Goal: Task Accomplishment & Management: Manage account settings

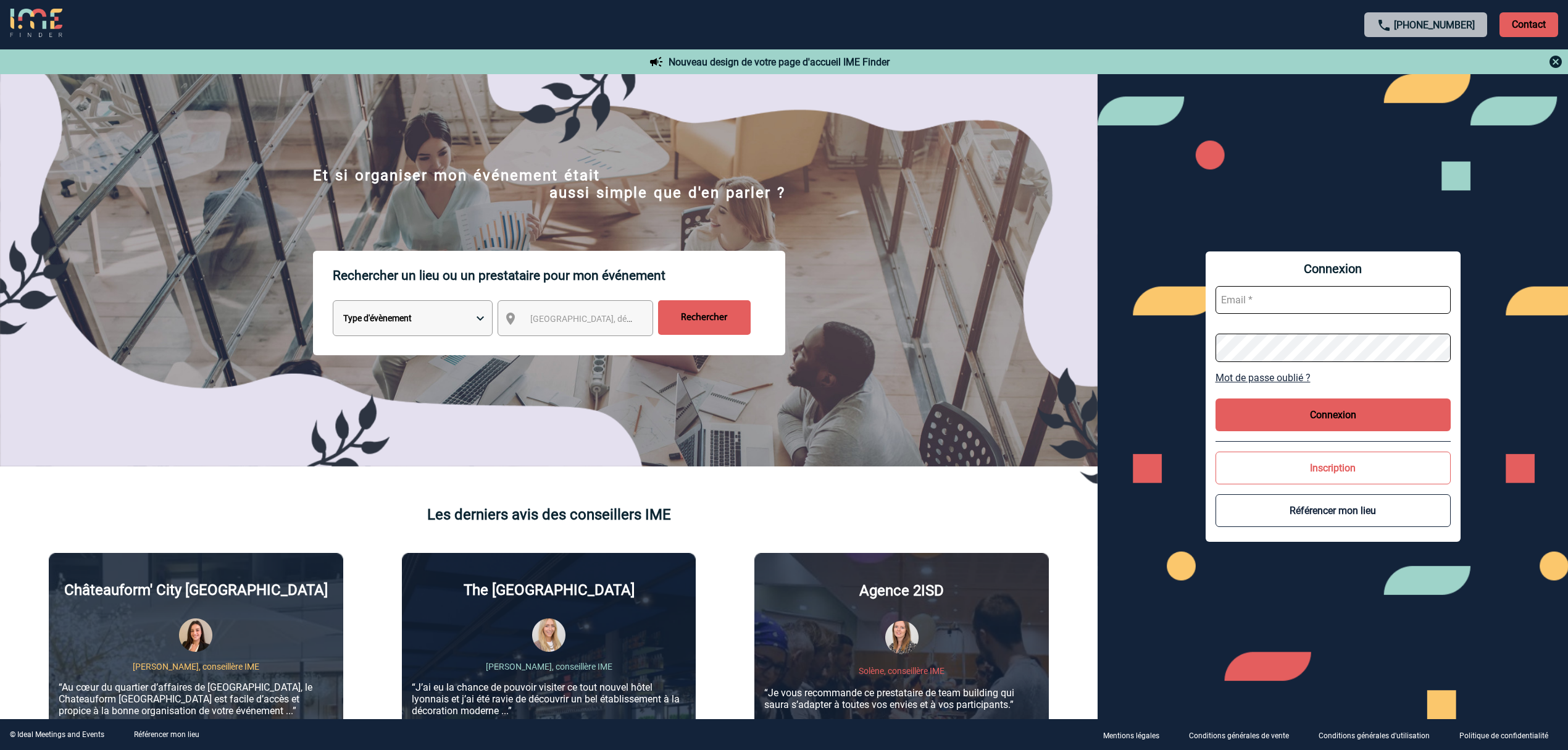
type input "lgebski@ime-groupe.com"
click at [1322, 416] on button "Connexion" at bounding box center [1333, 414] width 235 height 32
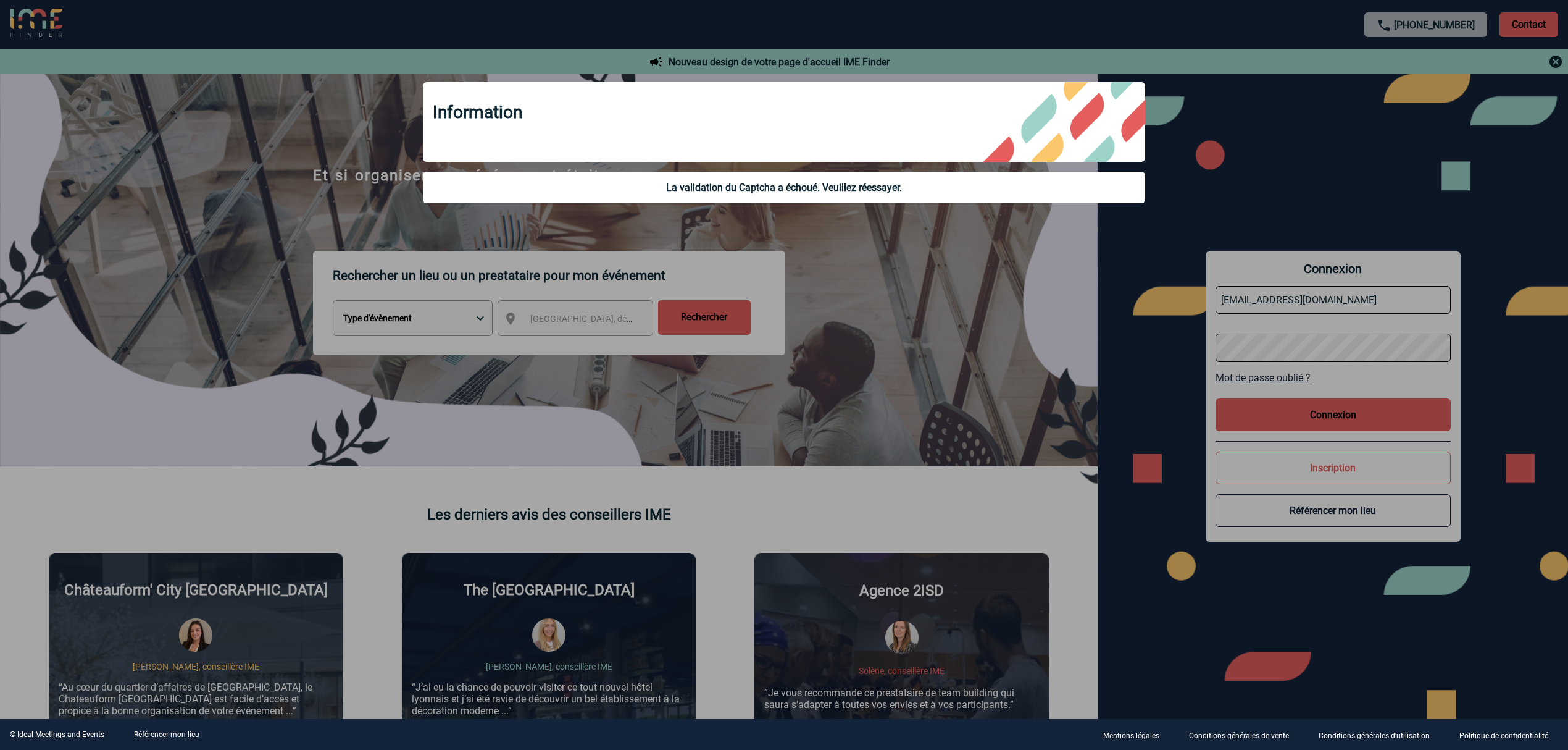
click at [1285, 290] on div at bounding box center [784, 375] width 1568 height 750
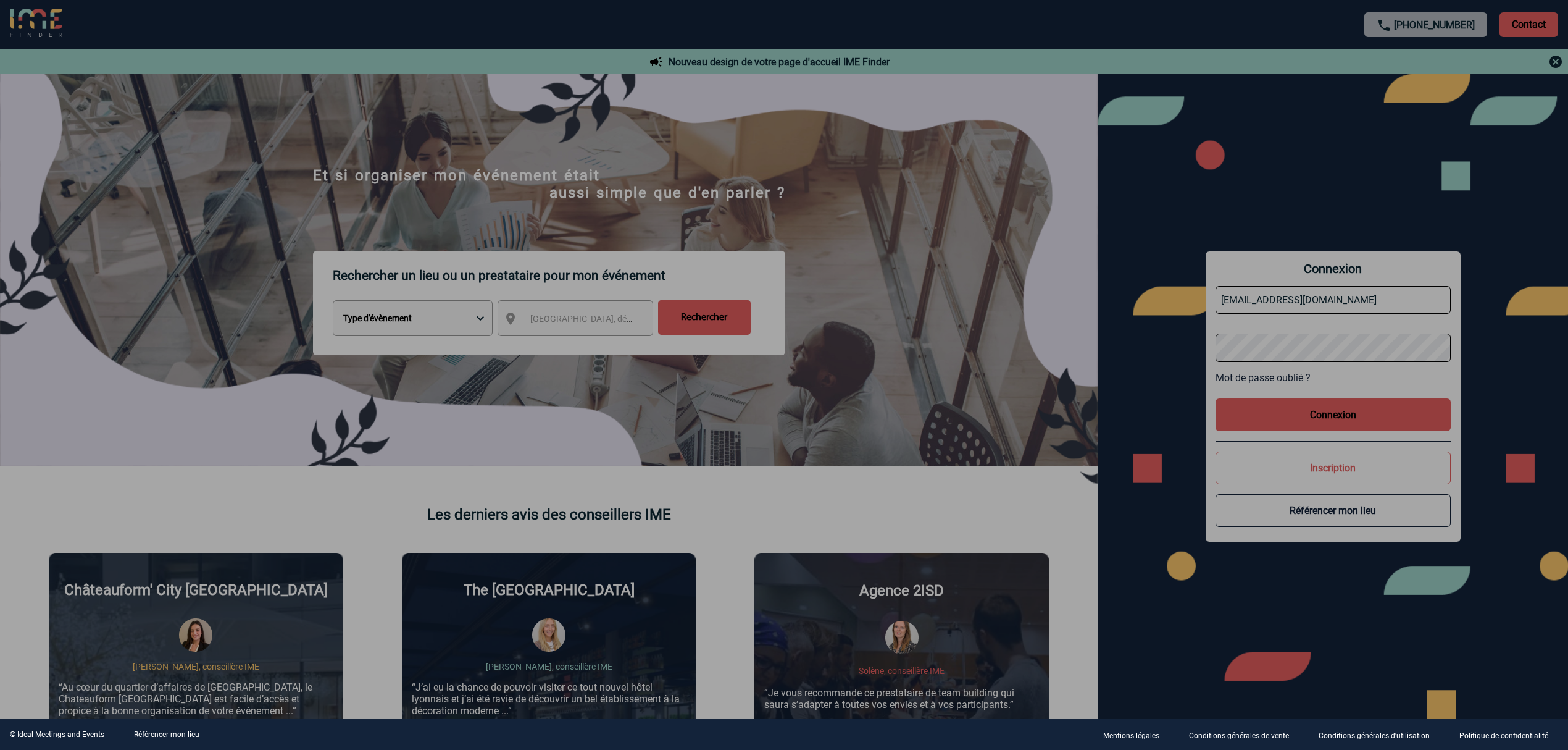
drag, startPoint x: 1287, startPoint y: 290, endPoint x: 1314, endPoint y: 300, distance: 28.8
click at [1291, 290] on div at bounding box center [784, 375] width 1568 height 750
click at [1314, 300] on div at bounding box center [784, 375] width 1568 height 750
click at [1333, 309] on div at bounding box center [784, 375] width 1568 height 750
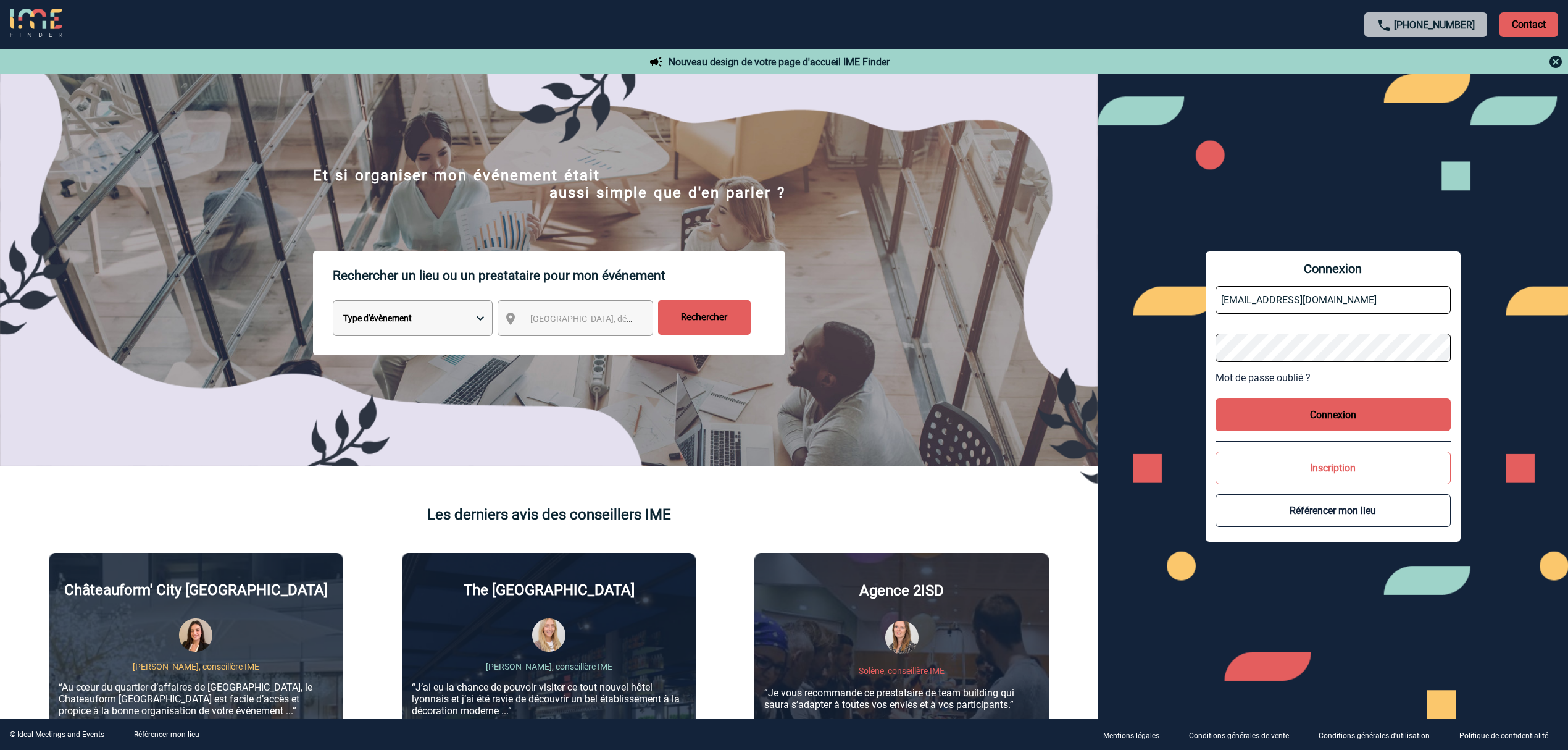
click at [1333, 309] on input "lgebski@ime-groupe.com" at bounding box center [1333, 300] width 235 height 28
click at [1330, 307] on input "lgebski@ime-groupe.com" at bounding box center [1333, 300] width 235 height 28
click at [1288, 426] on button "Connexion" at bounding box center [1333, 414] width 235 height 32
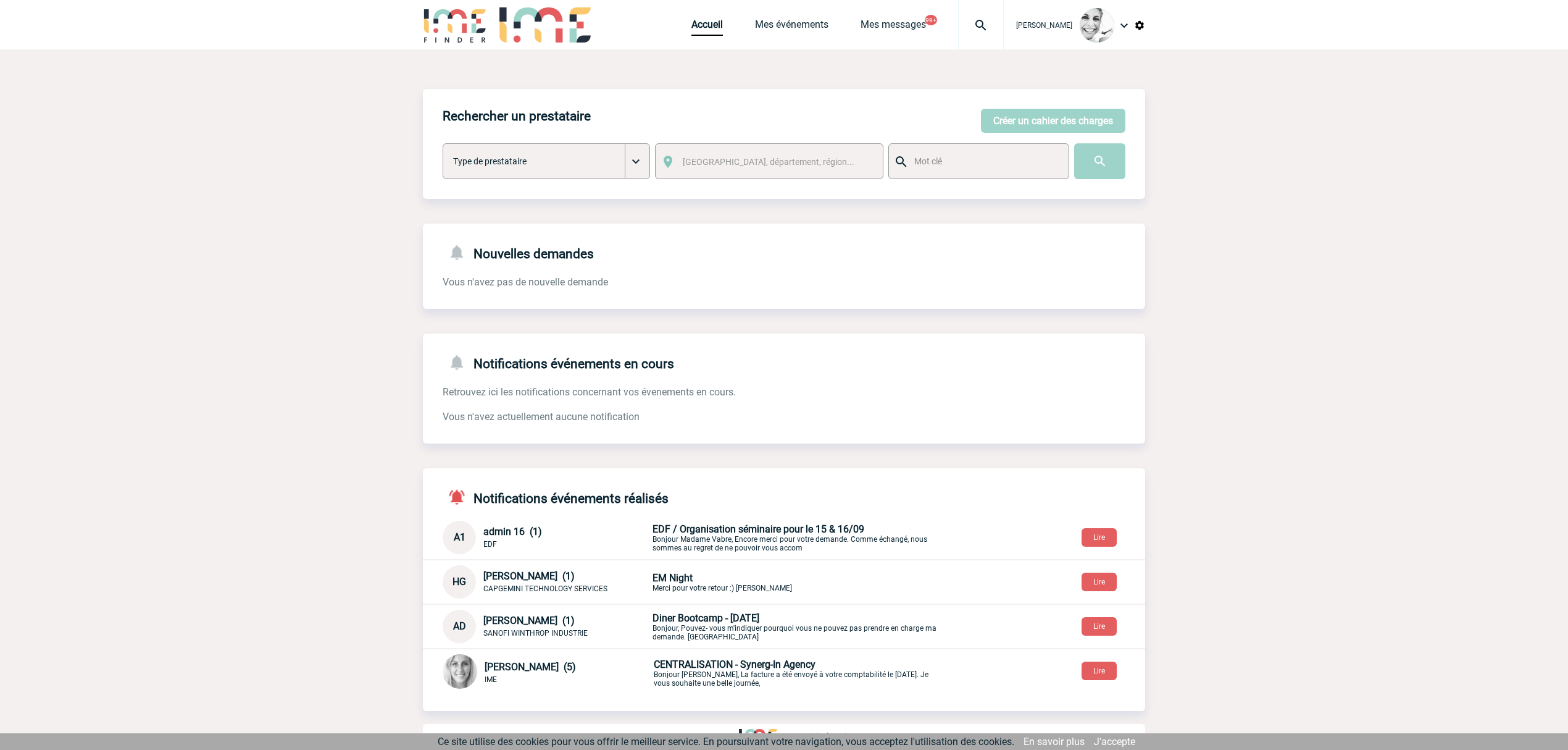
click at [980, 16] on div at bounding box center [981, 24] width 46 height 50
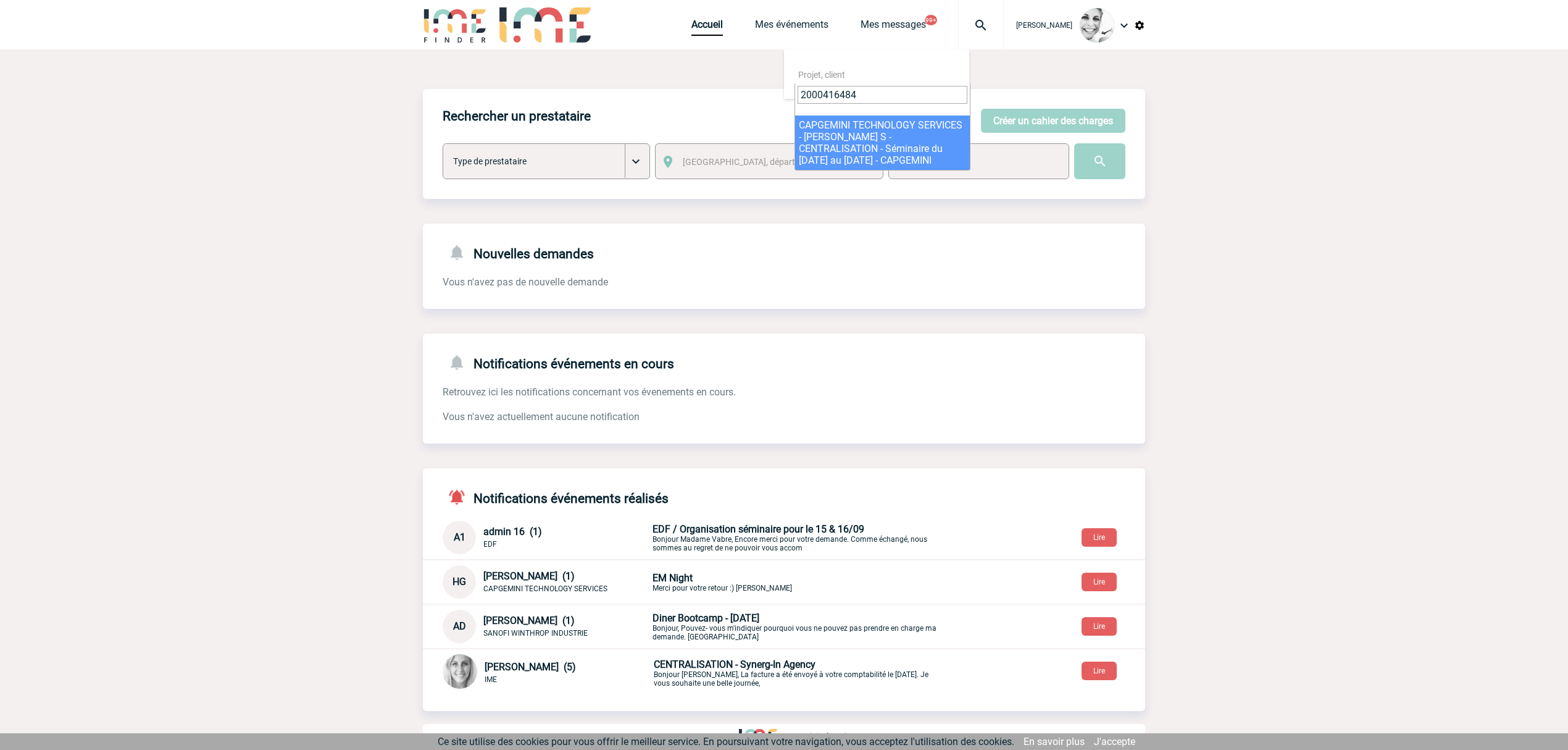
type input "2000416484"
select select "15985"
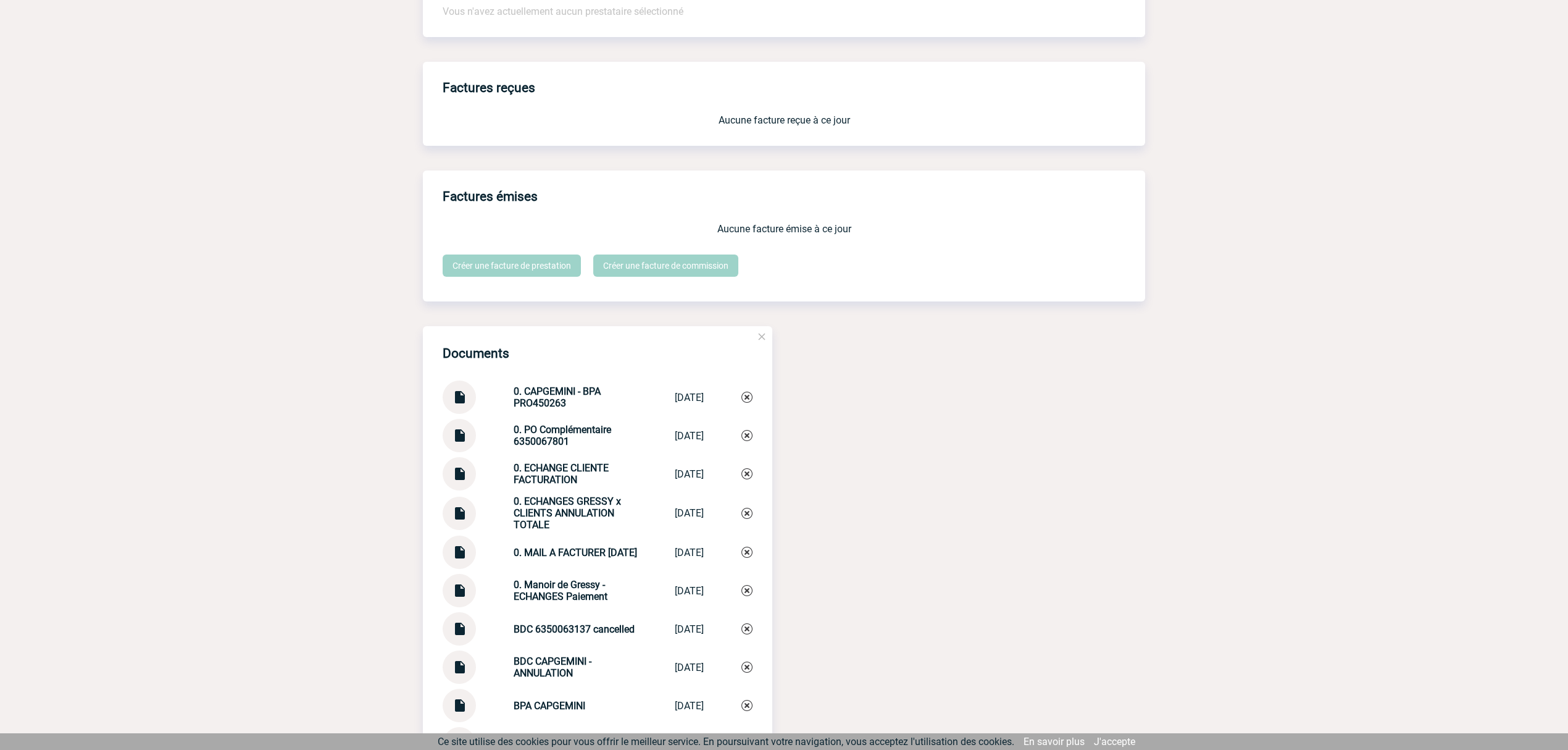
scroll to position [1317, 0]
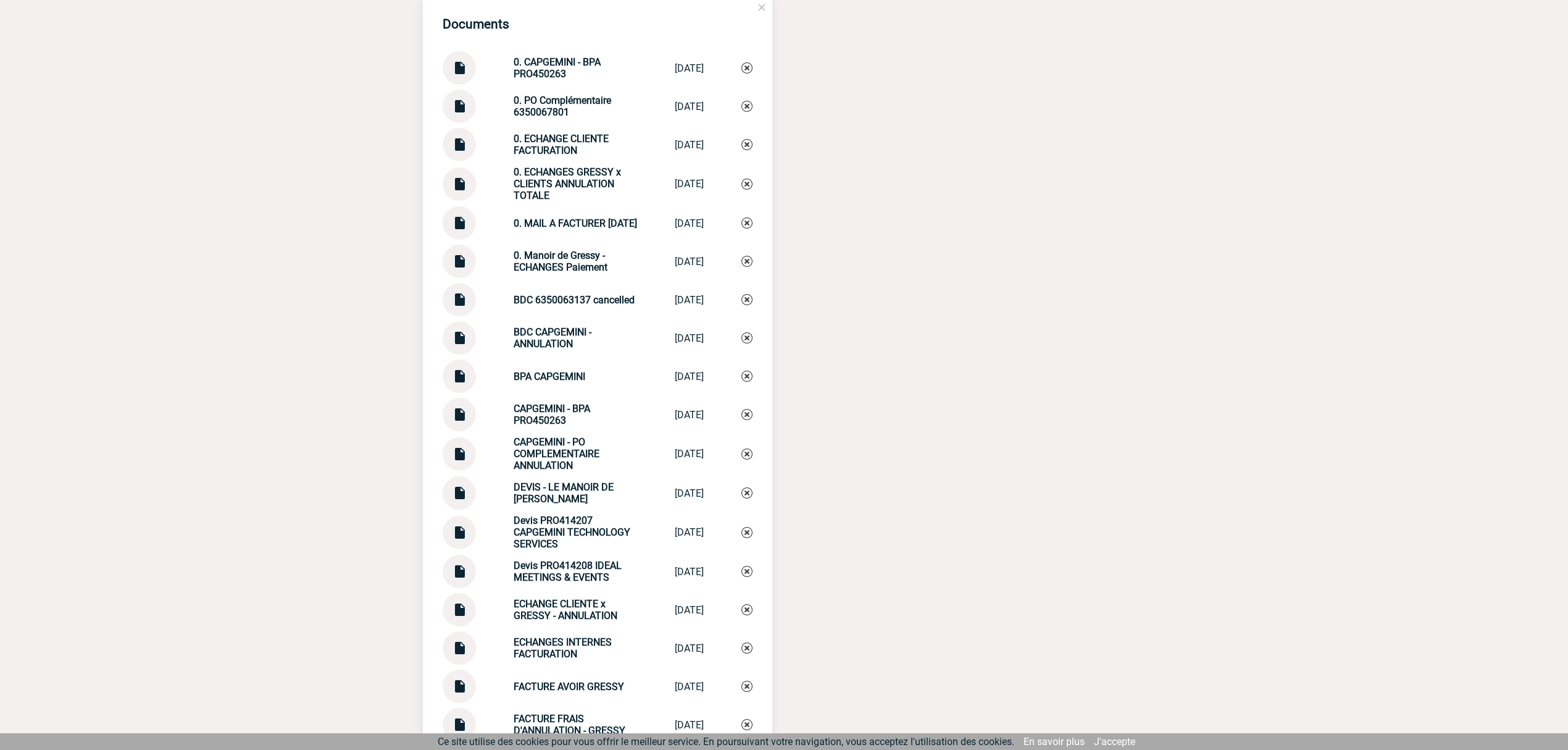
click at [901, 325] on div "Documents 0. CAPGEMINI - BPA PRO450263 0. CAPGEMINI -... 05/09/2025 0. PO Compl…" at bounding box center [784, 548] width 723 height 1102
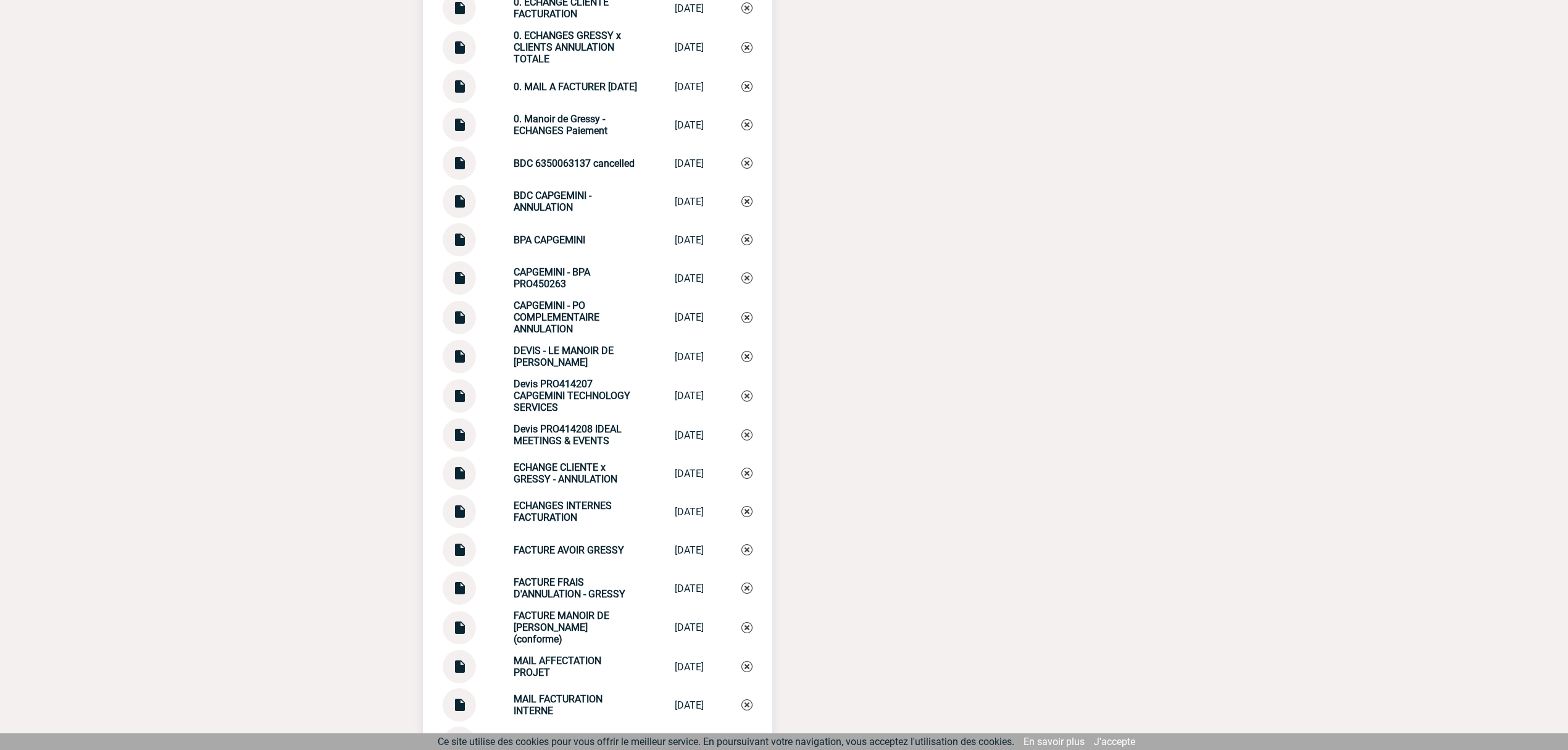
scroll to position [1565, 0]
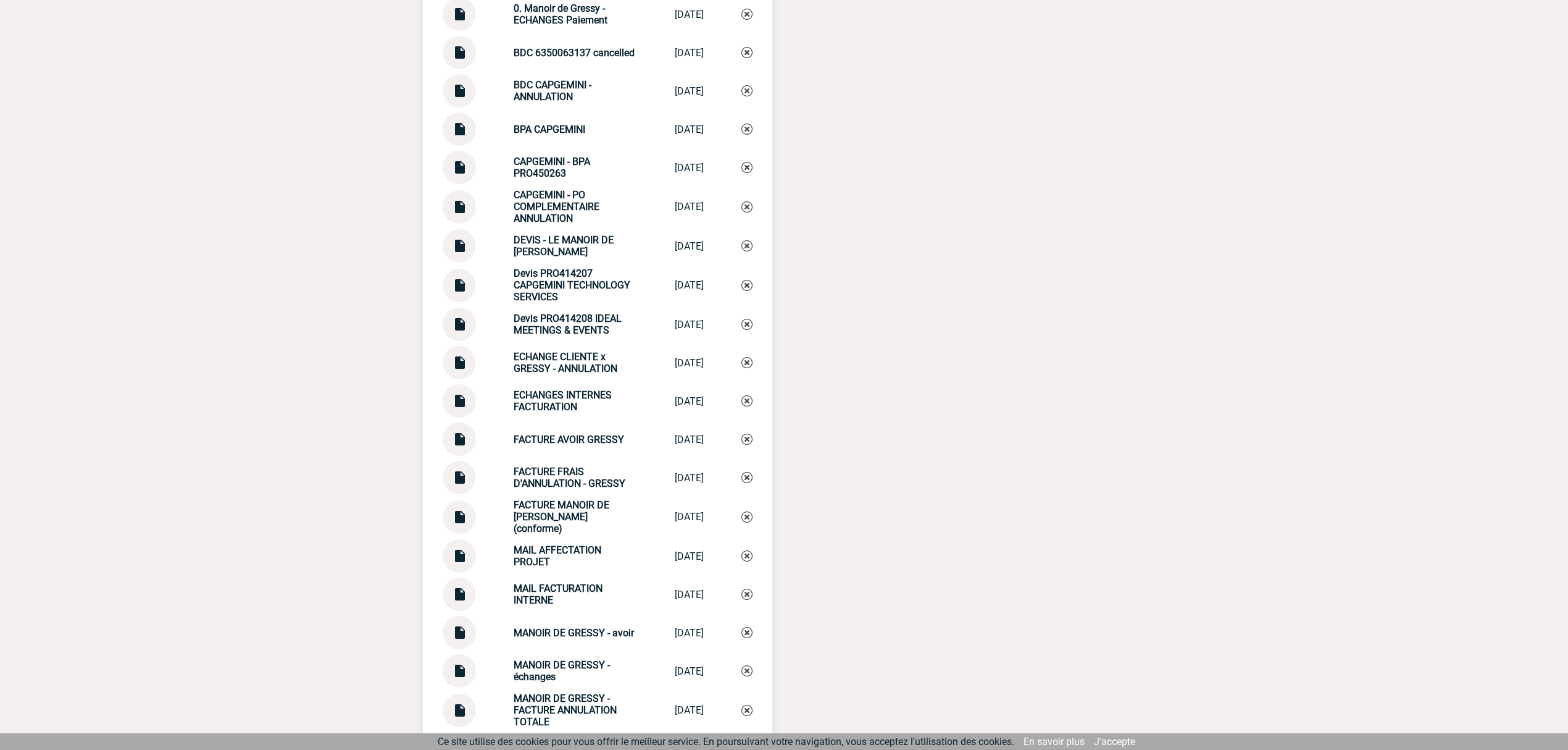
click at [462, 438] on img at bounding box center [459, 435] width 16 height 24
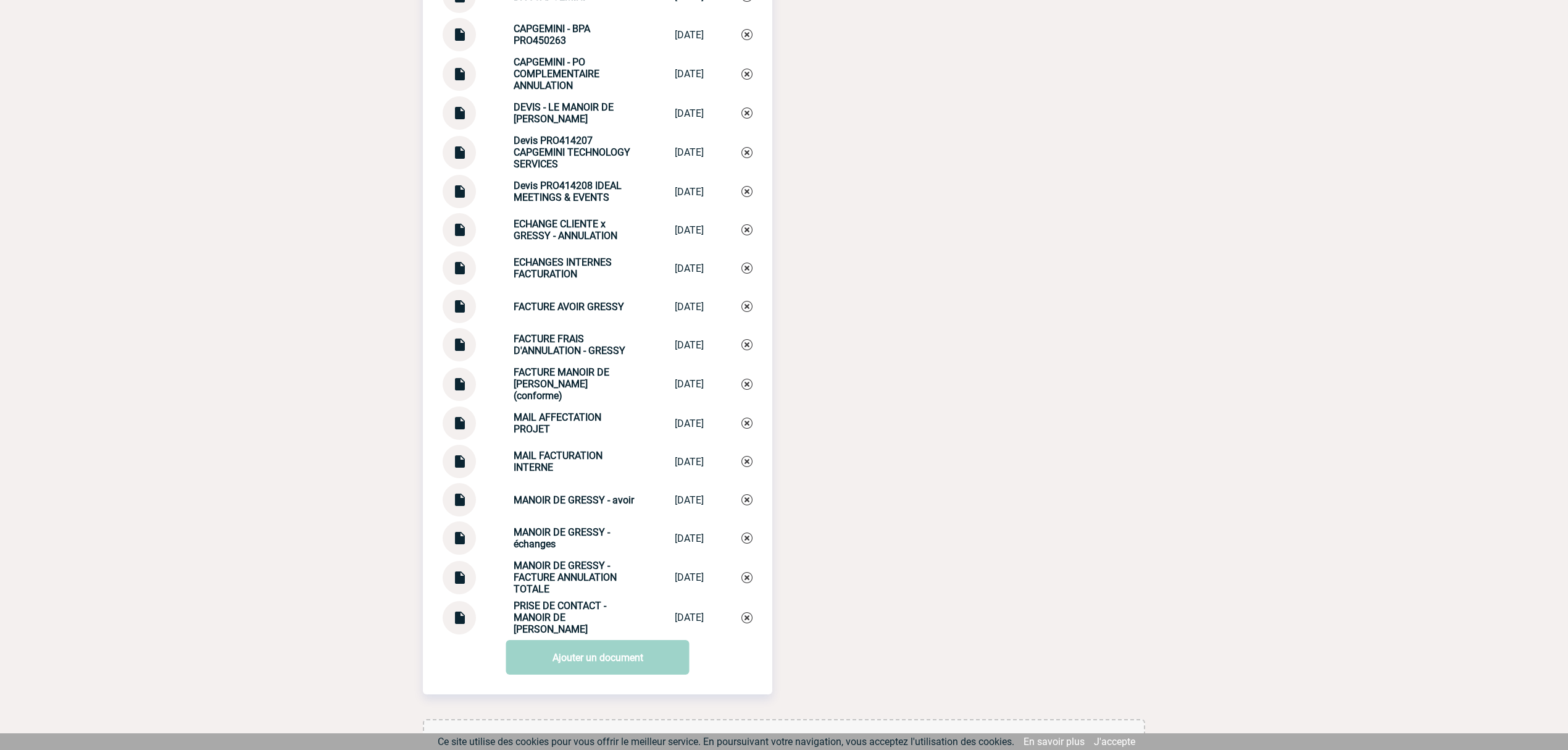
scroll to position [1730, 0]
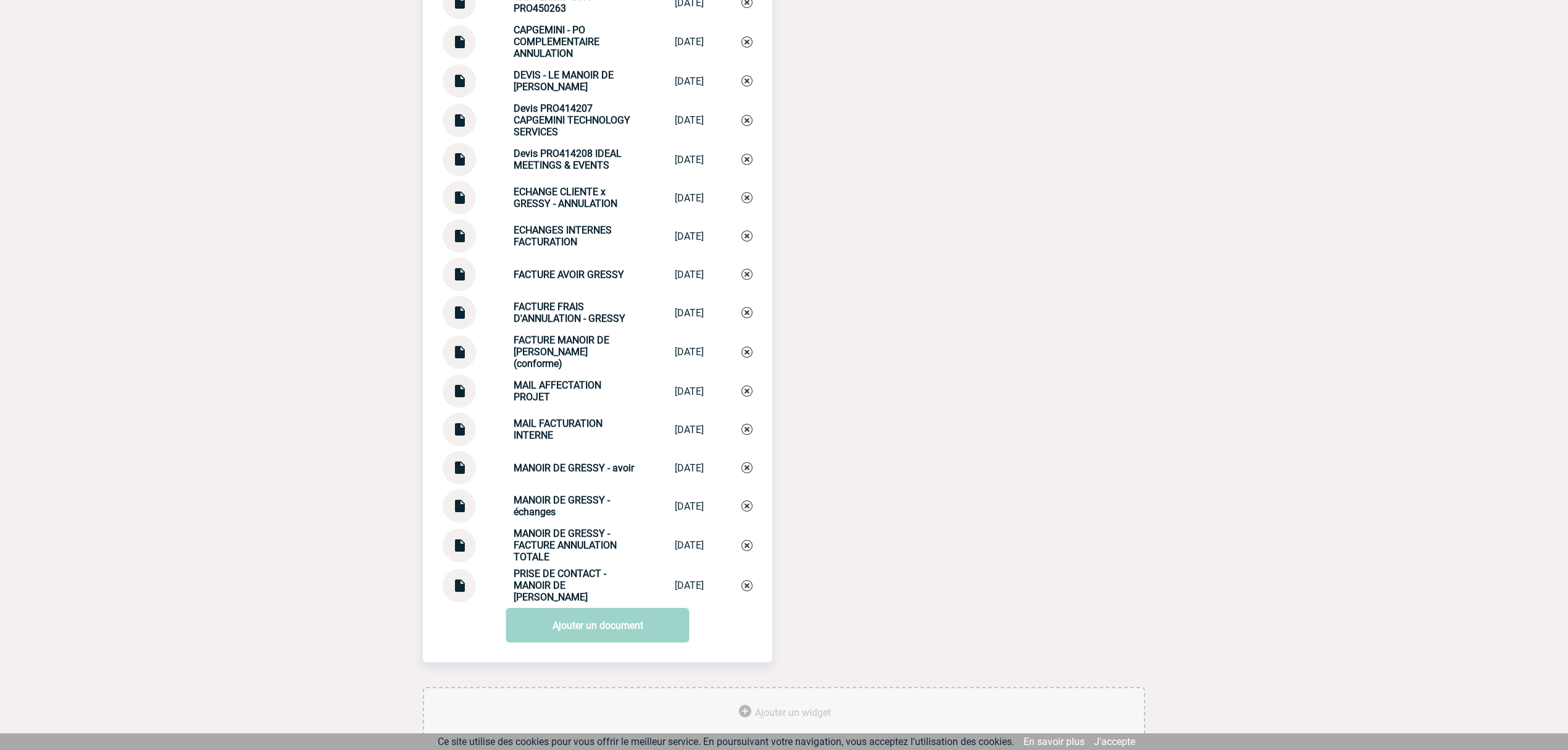
click at [457, 465] on img at bounding box center [459, 463] width 16 height 24
drag, startPoint x: 960, startPoint y: 310, endPoint x: 961, endPoint y: 298, distance: 12.0
click at [961, 310] on div "Documents 0. CAPGEMINI - BPA PRO450263 0. CAPGEMINI -... 05/09/2025 0. PO Compl…" at bounding box center [784, 136] width 723 height 1102
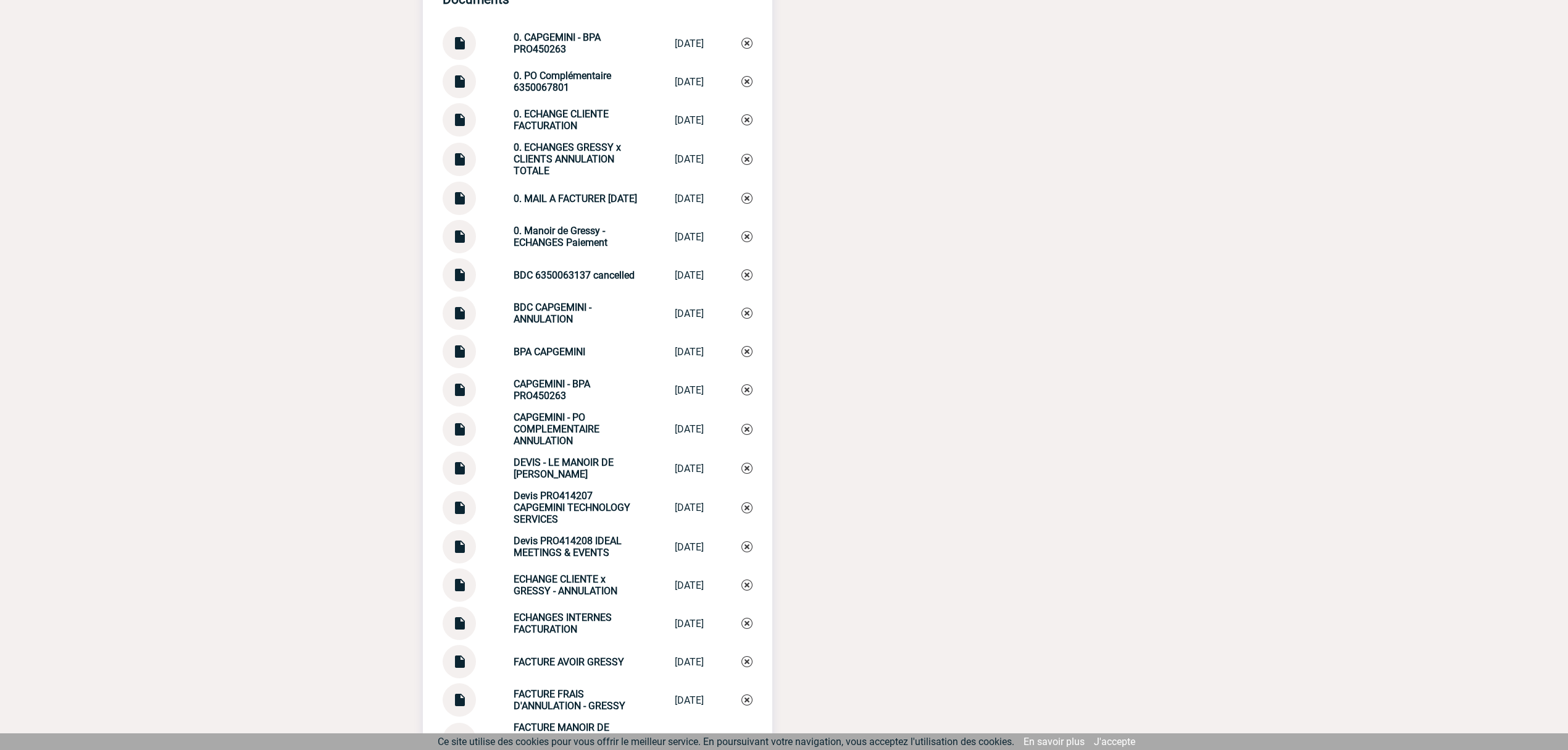
scroll to position [1317, 0]
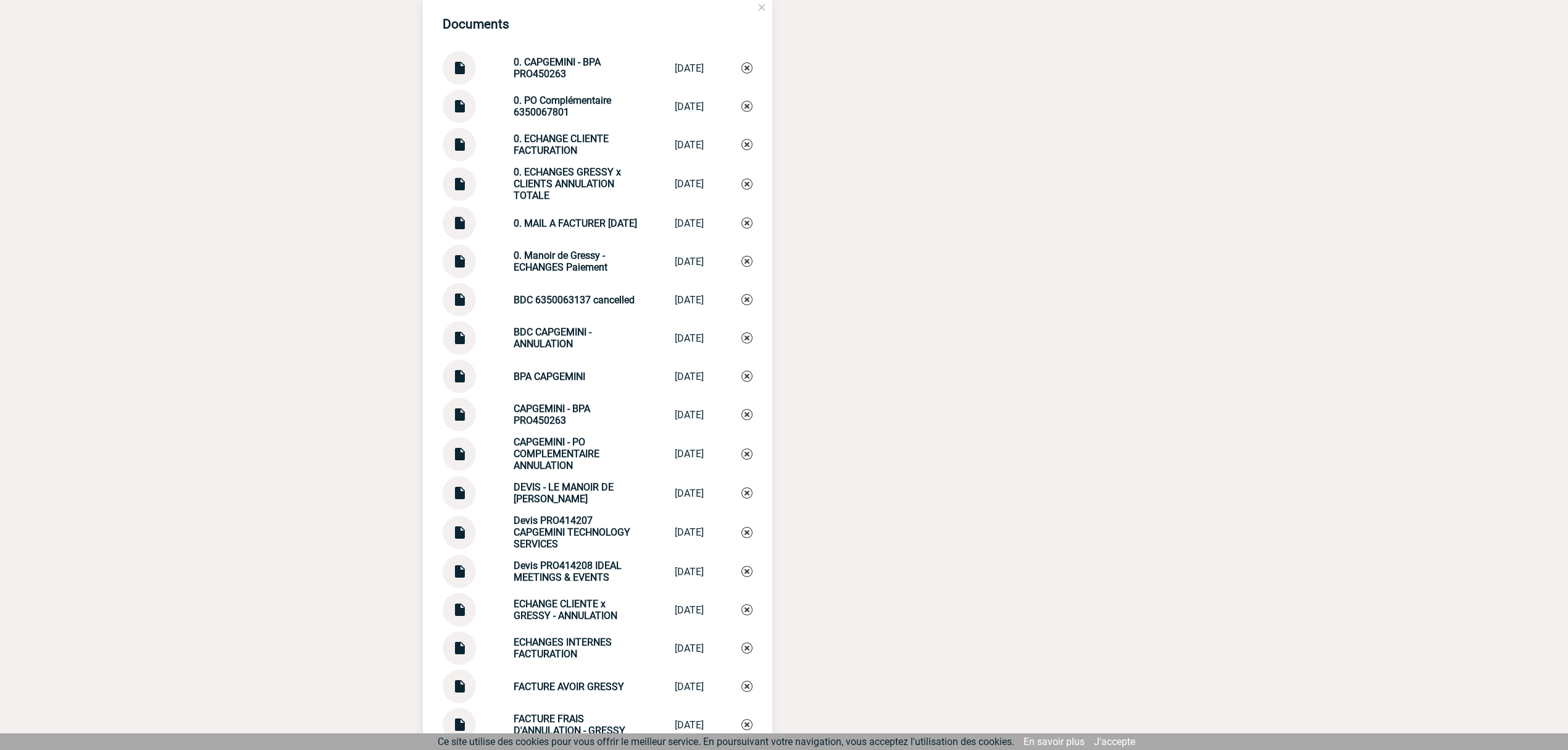
click at [454, 301] on img at bounding box center [459, 295] width 16 height 24
click at [997, 274] on div "Documents 0. CAPGEMINI - BPA PRO450263 0. CAPGEMINI -... 05/09/2025 0. PO Compl…" at bounding box center [784, 548] width 723 height 1102
click at [462, 461] on img at bounding box center [459, 449] width 16 height 24
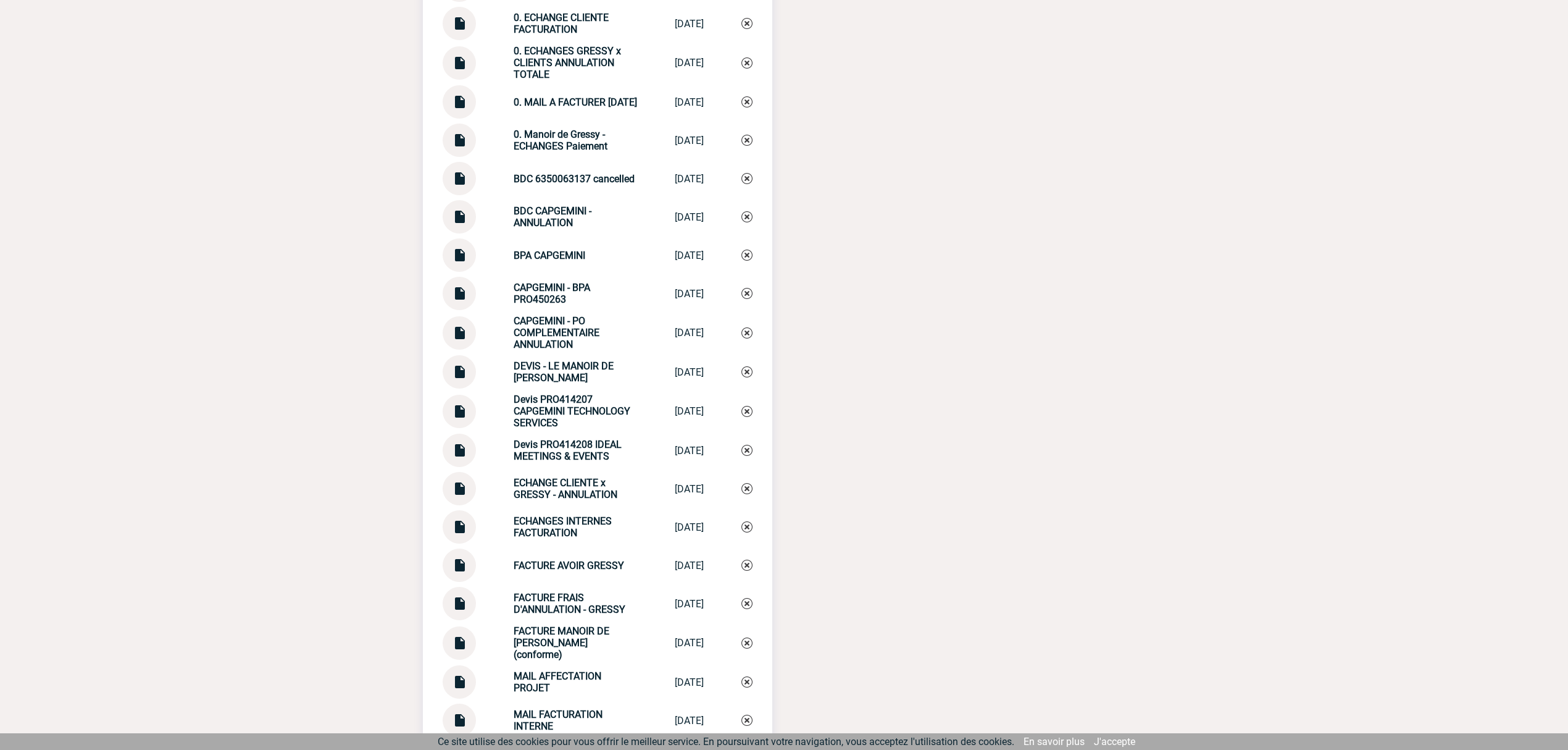
scroll to position [1400, 0]
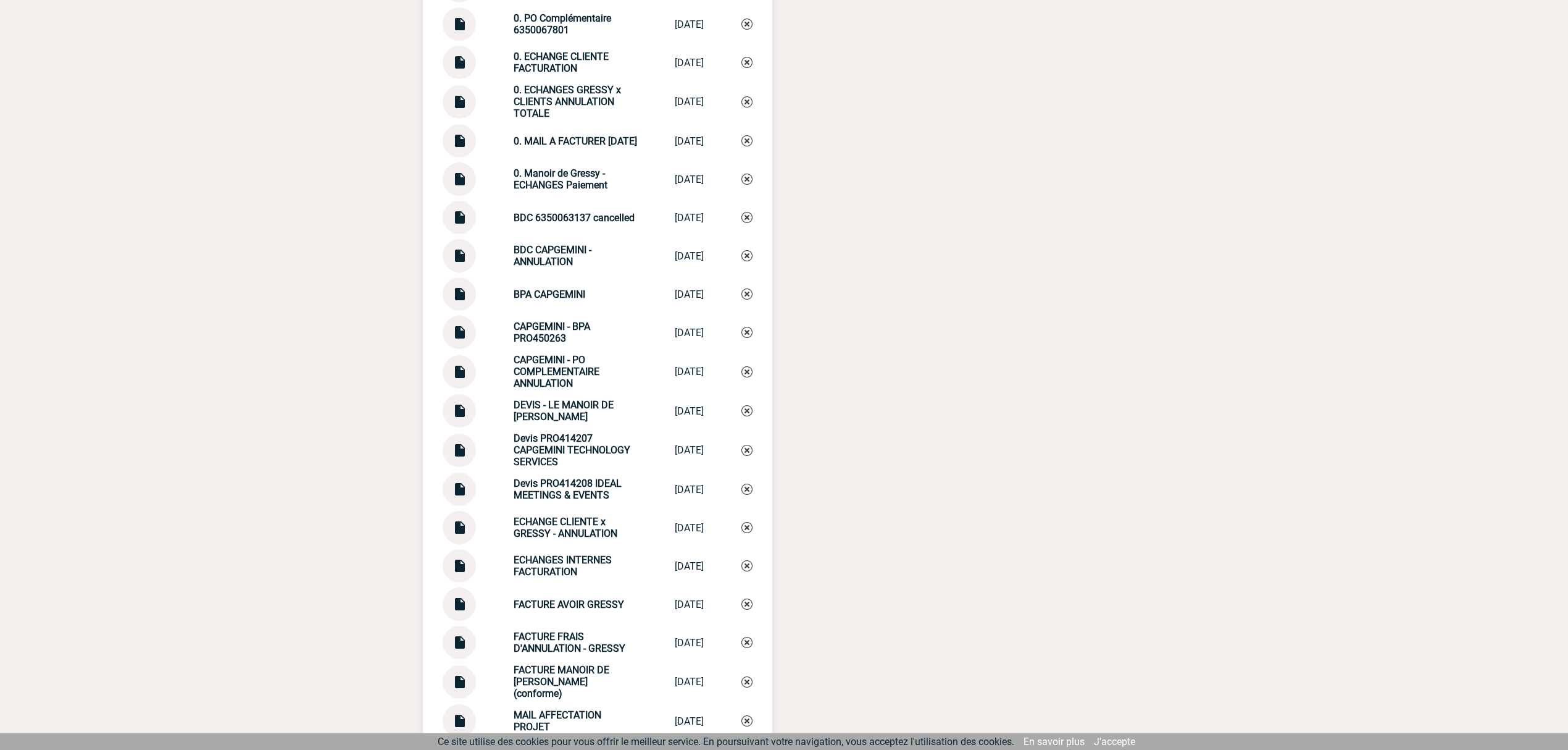
click at [465, 379] on img at bounding box center [459, 367] width 16 height 24
click at [460, 222] on img at bounding box center [459, 213] width 16 height 24
click at [929, 270] on div "Documents 0. CAPGEMINI - BPA PRO450263 0. CAPGEMINI -... 05/09/2025 0. PO Compl…" at bounding box center [784, 465] width 723 height 1102
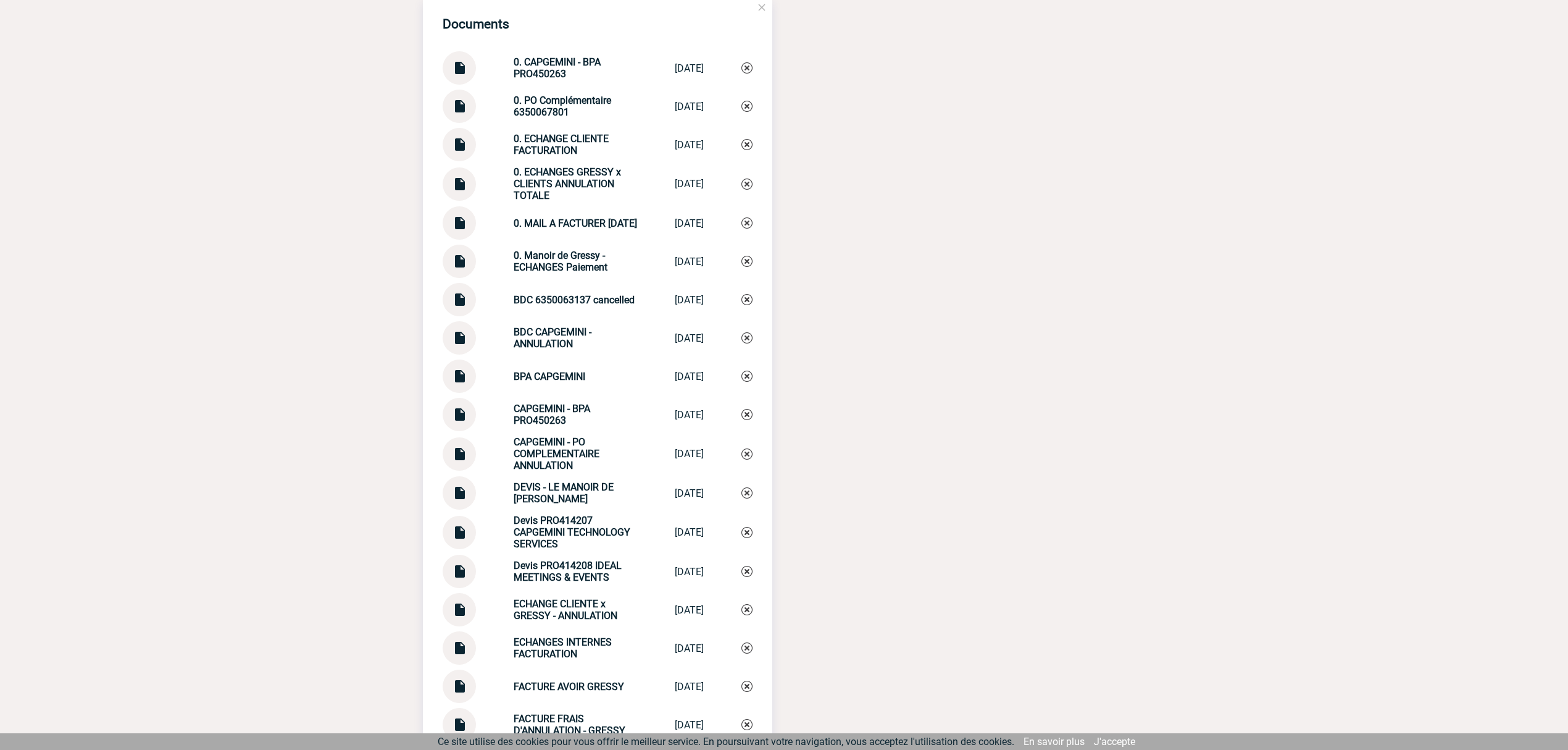
click at [452, 300] on img at bounding box center [459, 295] width 16 height 24
click at [750, 302] on img at bounding box center [747, 300] width 11 height 11
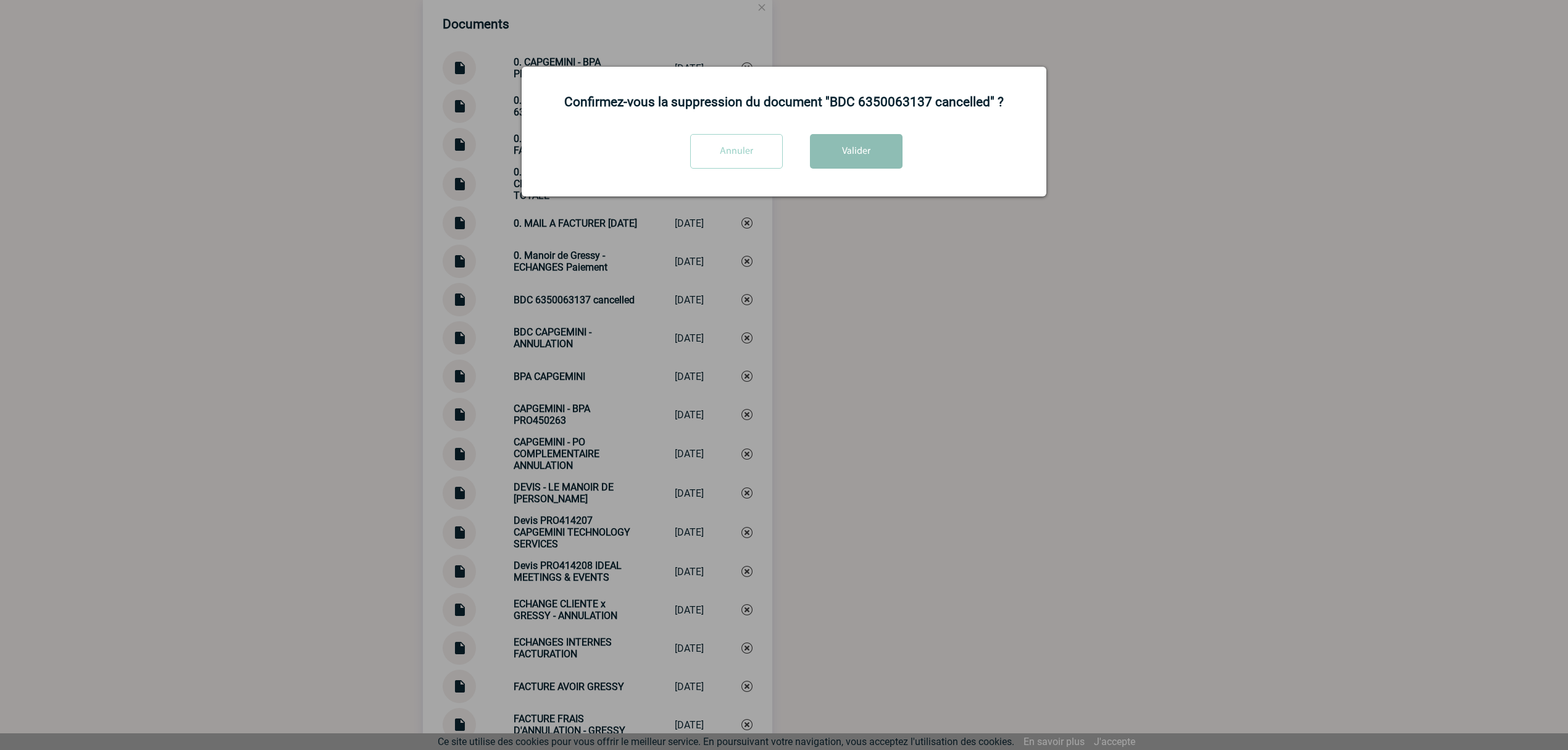
click at [851, 161] on button "Valider" at bounding box center [856, 152] width 92 height 35
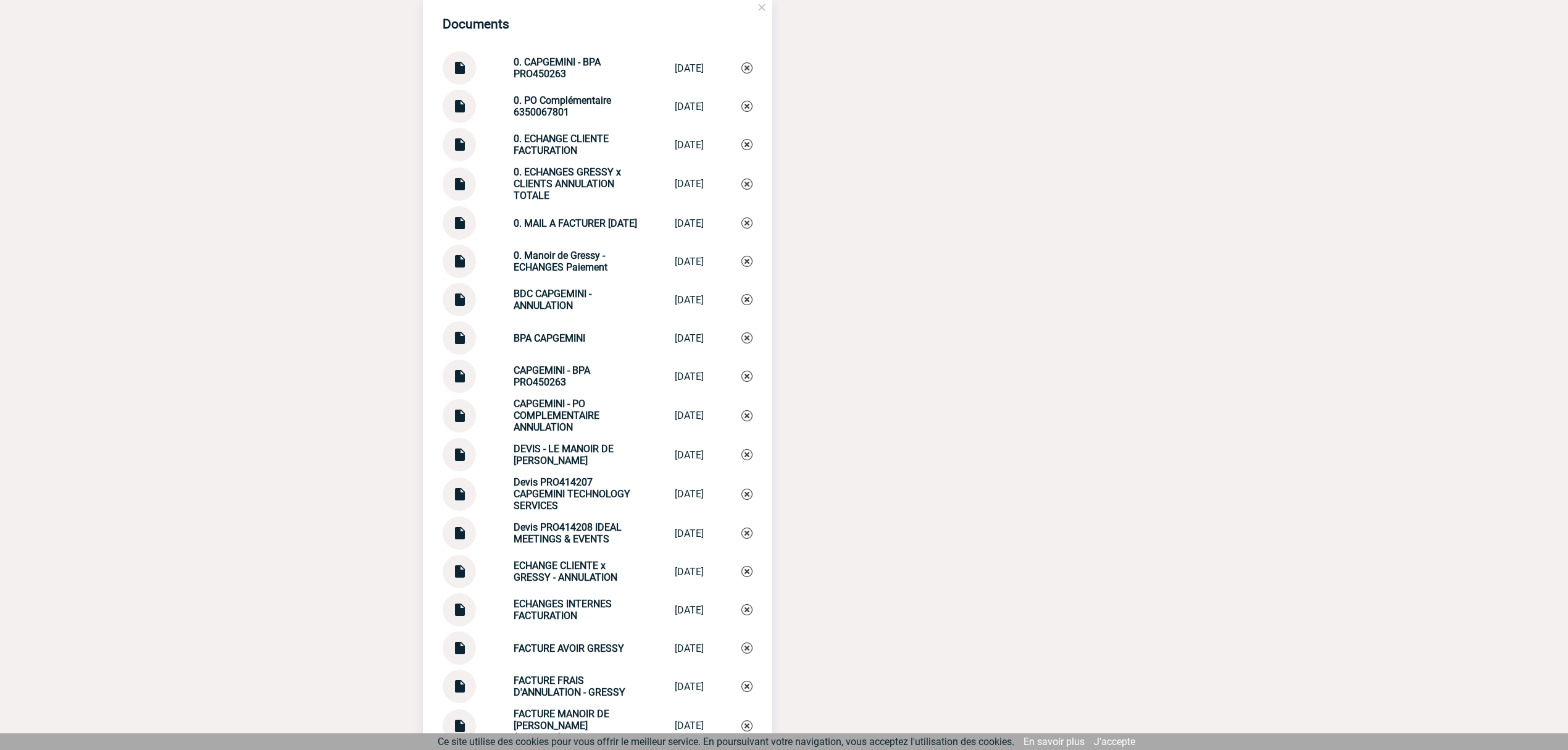
drag, startPoint x: 502, startPoint y: 104, endPoint x: 578, endPoint y: 119, distance: 77.5
click at [578, 119] on div "0. PO Complémentaire 6350067801 0. PO Complém... 08/09/2025" at bounding box center [597, 106] width 310 height 33
copy strong "0. PO Complémentaire 6350067801"
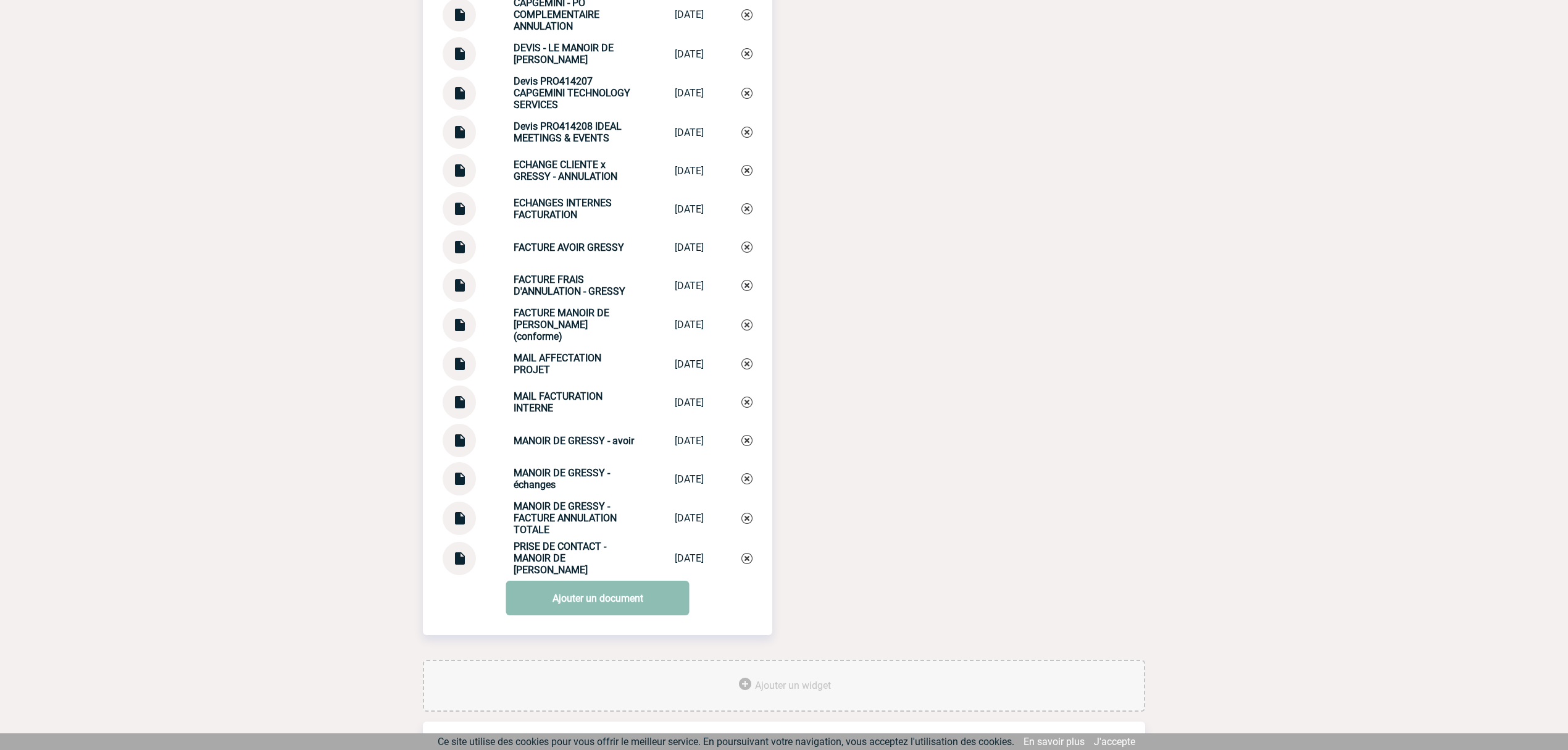
scroll to position [1787, 0]
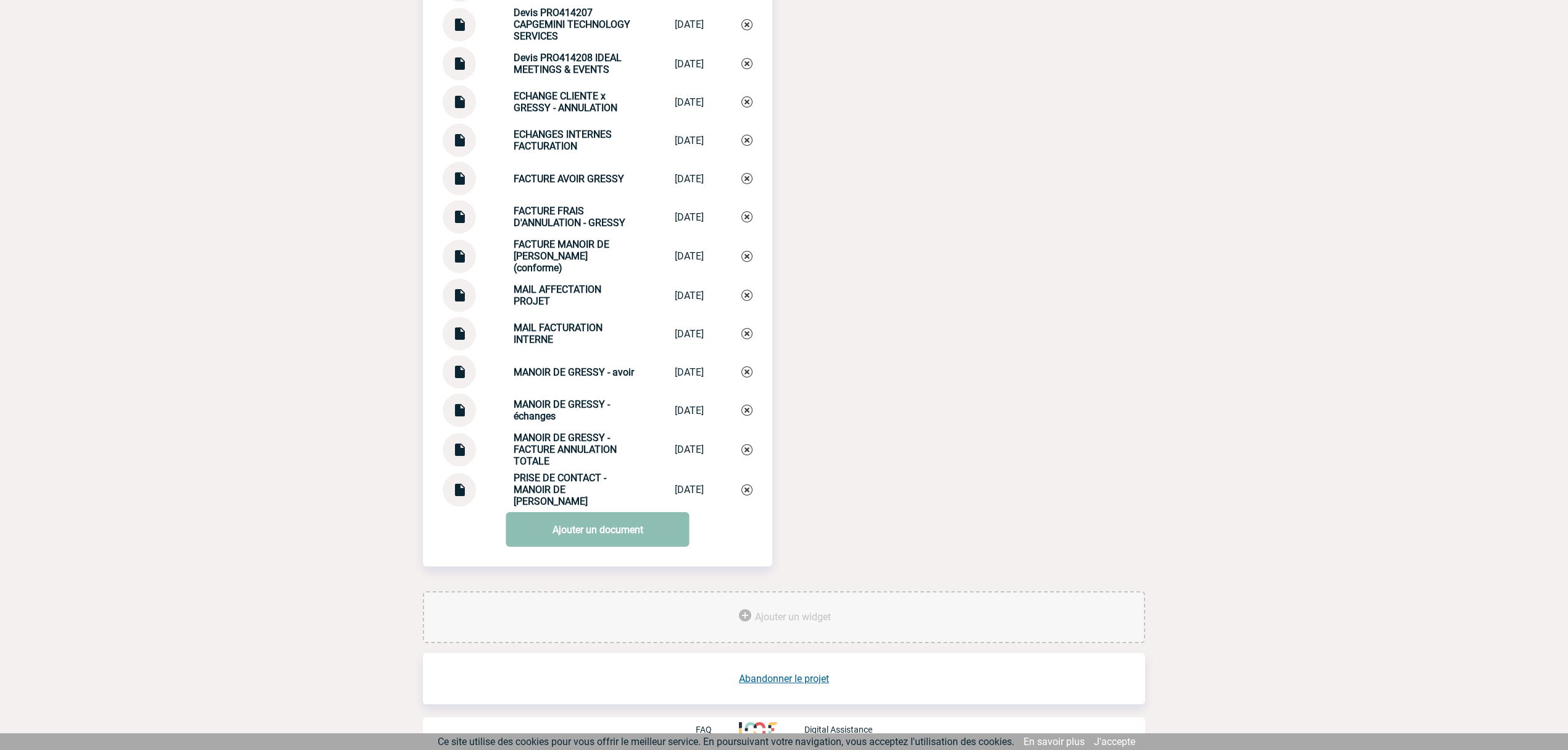
drag, startPoint x: 596, startPoint y: 525, endPoint x: 618, endPoint y: 517, distance: 23.4
click at [598, 525] on link "Ajouter un document" at bounding box center [598, 530] width 183 height 35
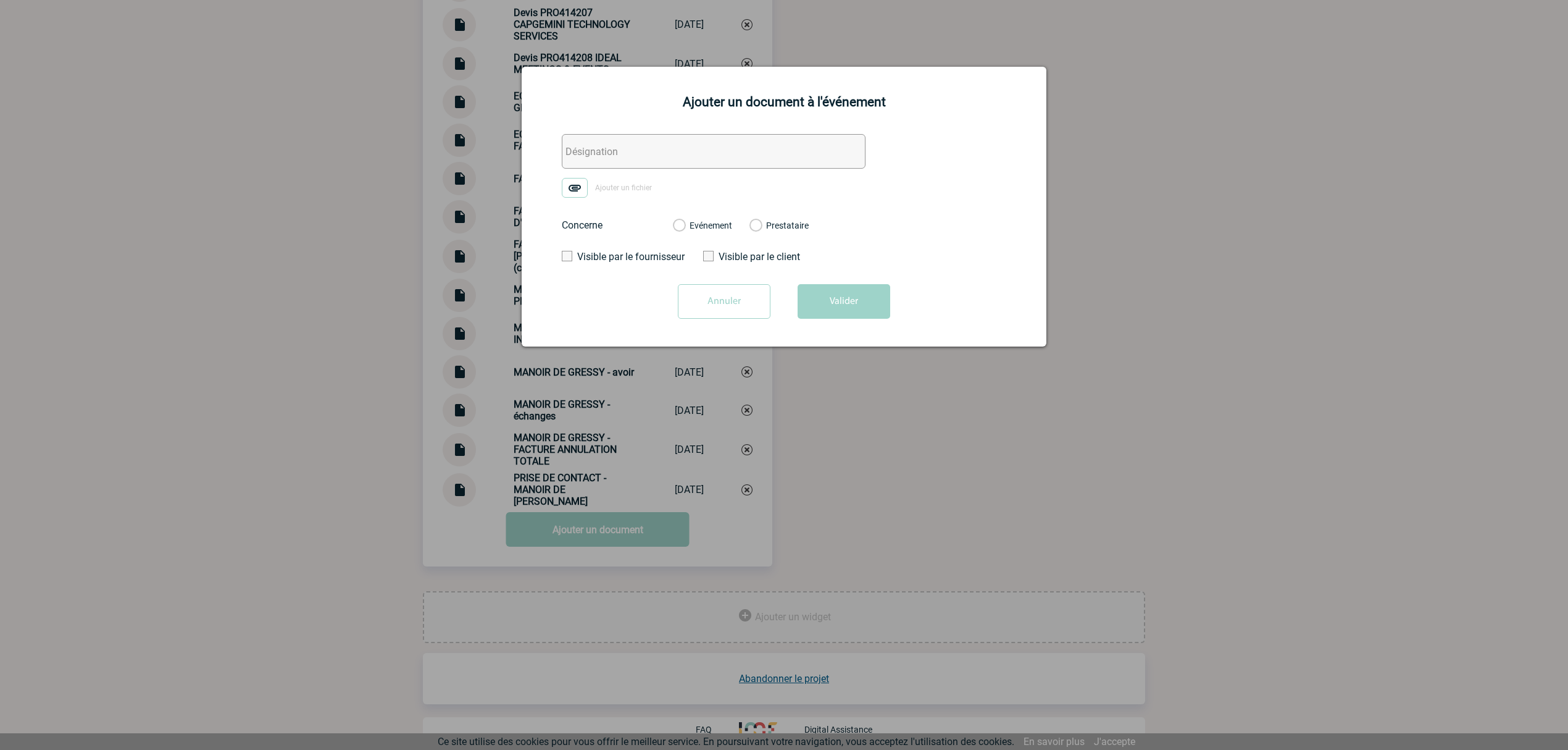
click at [589, 163] on input "text" at bounding box center [713, 152] width 304 height 35
paste input "0. PO Complémentaire 6350067801"
click at [694, 158] on input "0. PO Complémentaire 6350067801" at bounding box center [713, 152] width 304 height 35
paste input "3137"
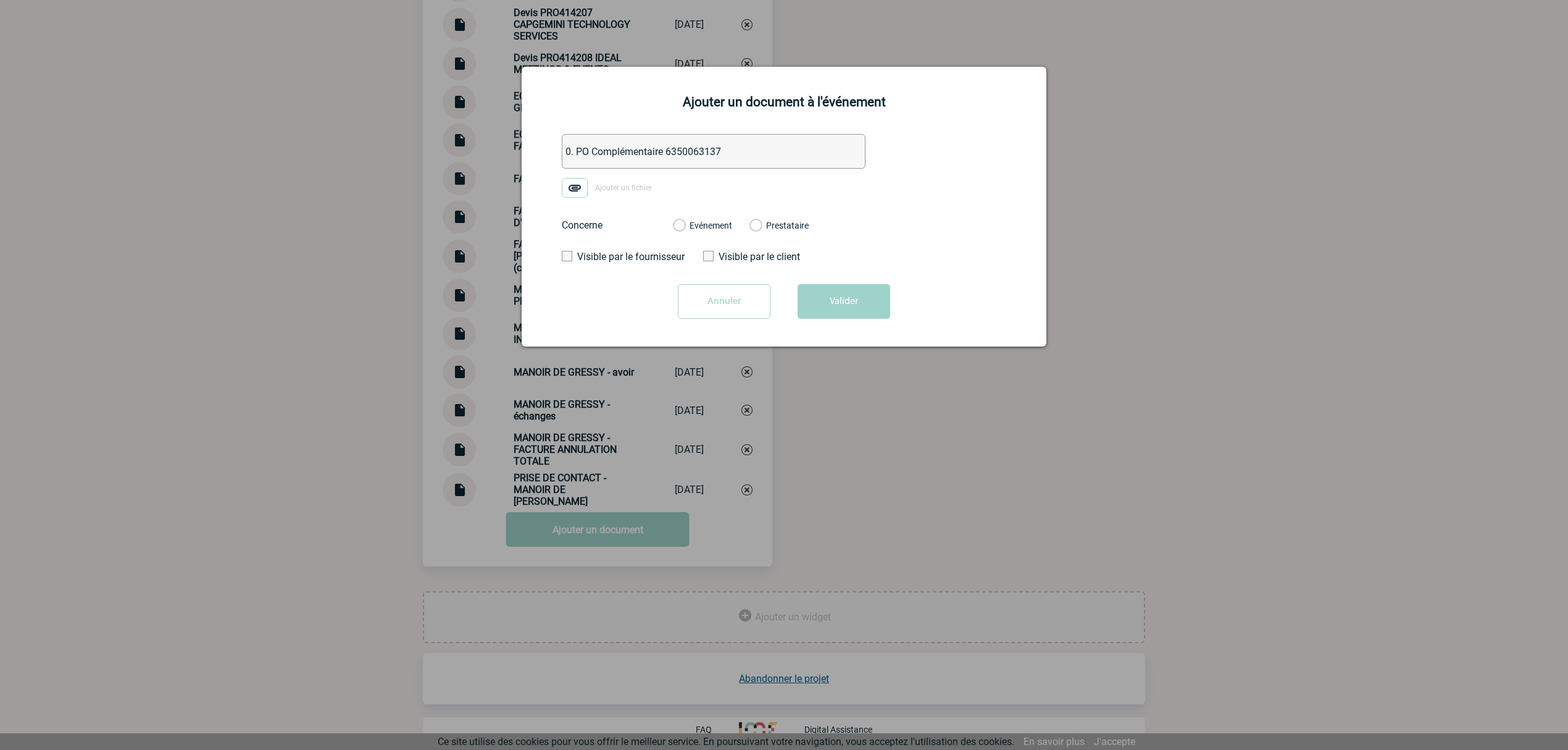
click at [637, 149] on input "0. PO Complémentaire 6350063137" at bounding box center [713, 152] width 304 height 35
click at [636, 149] on input "0. PO Complémentaire 6350063137" at bounding box center [713, 152] width 304 height 35
click at [655, 153] on input "0. PO 6350063137" at bounding box center [713, 152] width 304 height 35
type input "0. PO 6350063137 (cancelled)"
click at [581, 190] on img at bounding box center [574, 187] width 26 height 20
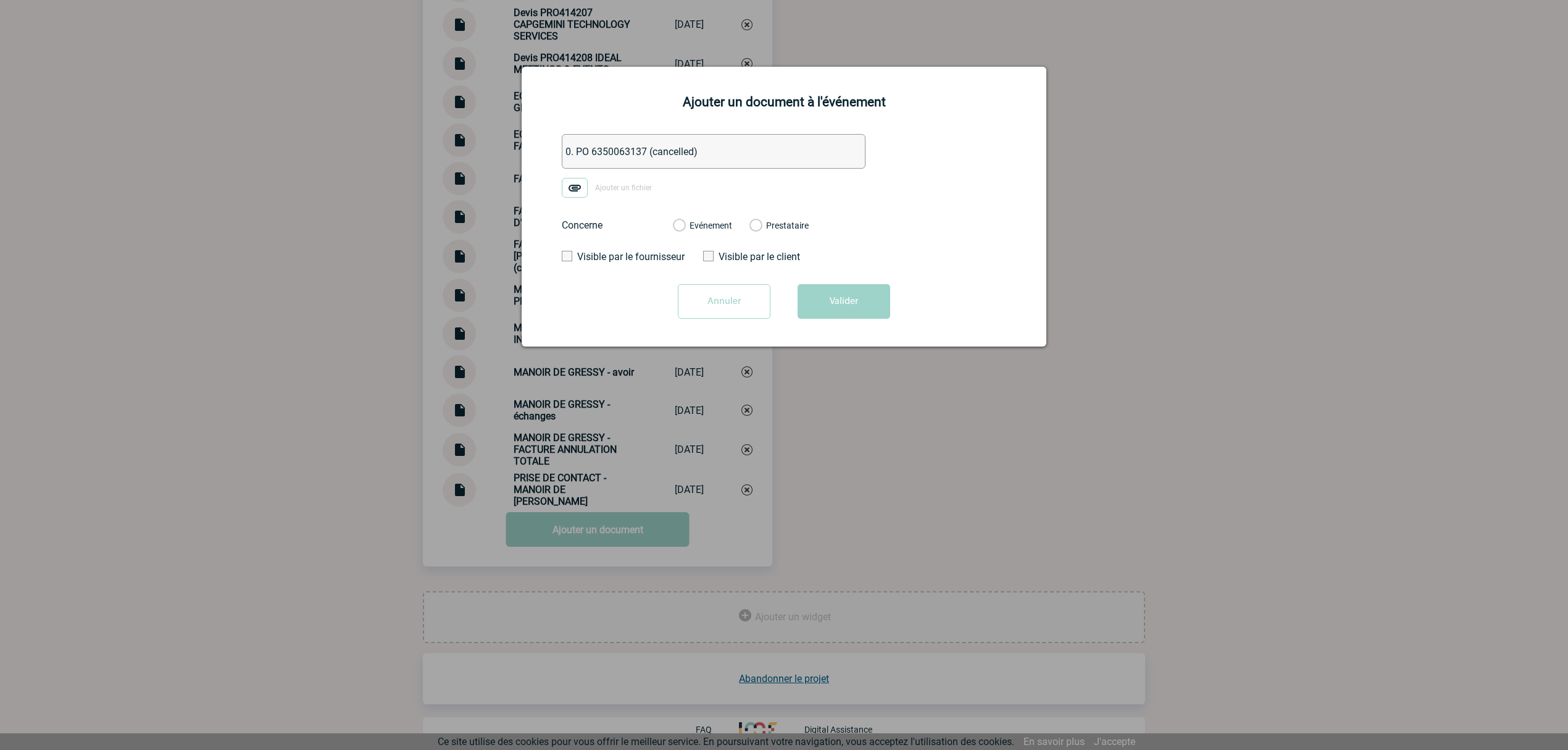
click at [0, 0] on input "Ajouter un fichier" at bounding box center [0, 0] width 0 height 0
click at [685, 224] on label "Evénement" at bounding box center [679, 226] width 12 height 11
click at [0, 0] on input "Evénement" at bounding box center [0, 0] width 0 height 0
click at [835, 297] on button "Valider" at bounding box center [844, 302] width 92 height 35
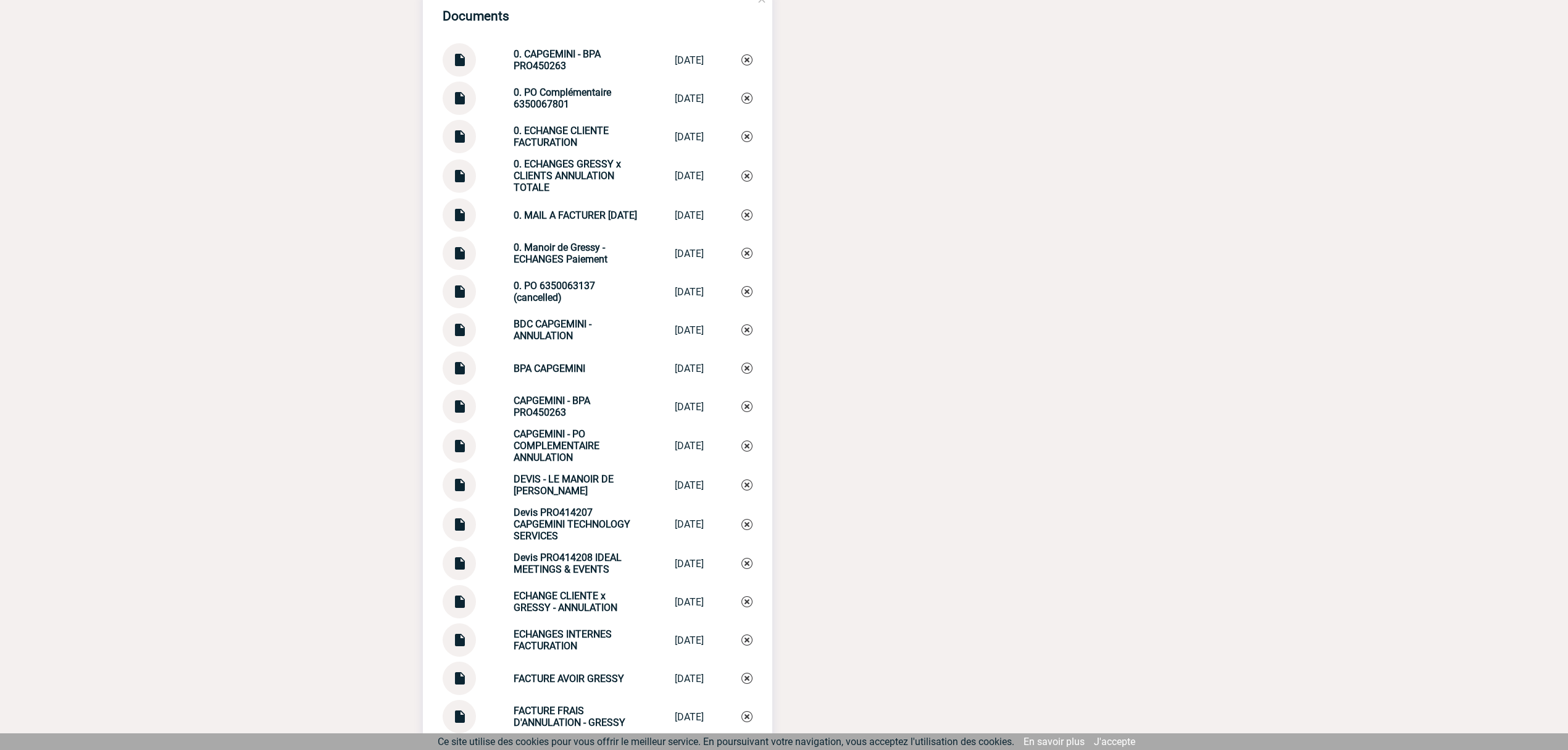
scroll to position [1375, 0]
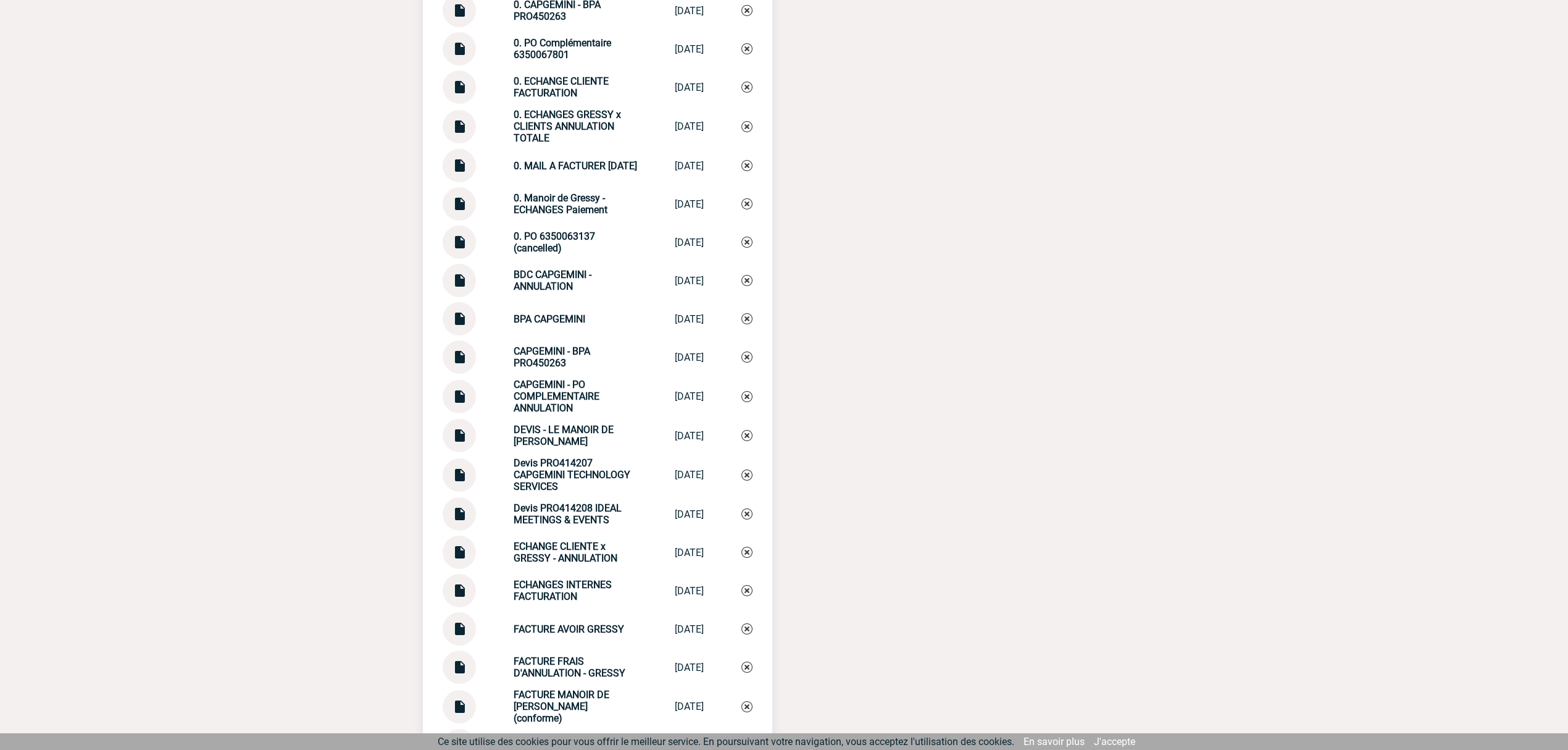
click at [457, 277] on img at bounding box center [459, 276] width 16 height 24
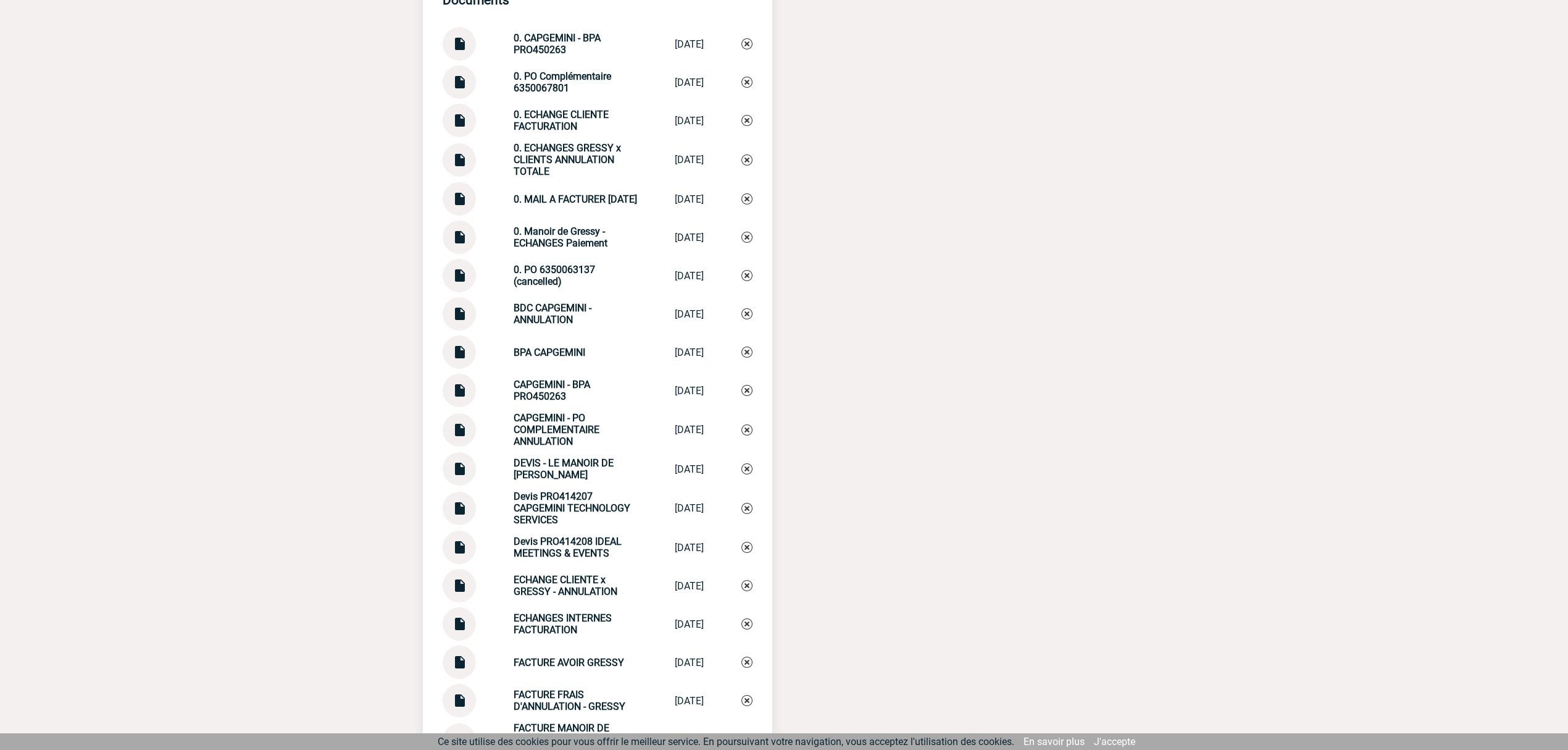
scroll to position [1293, 0]
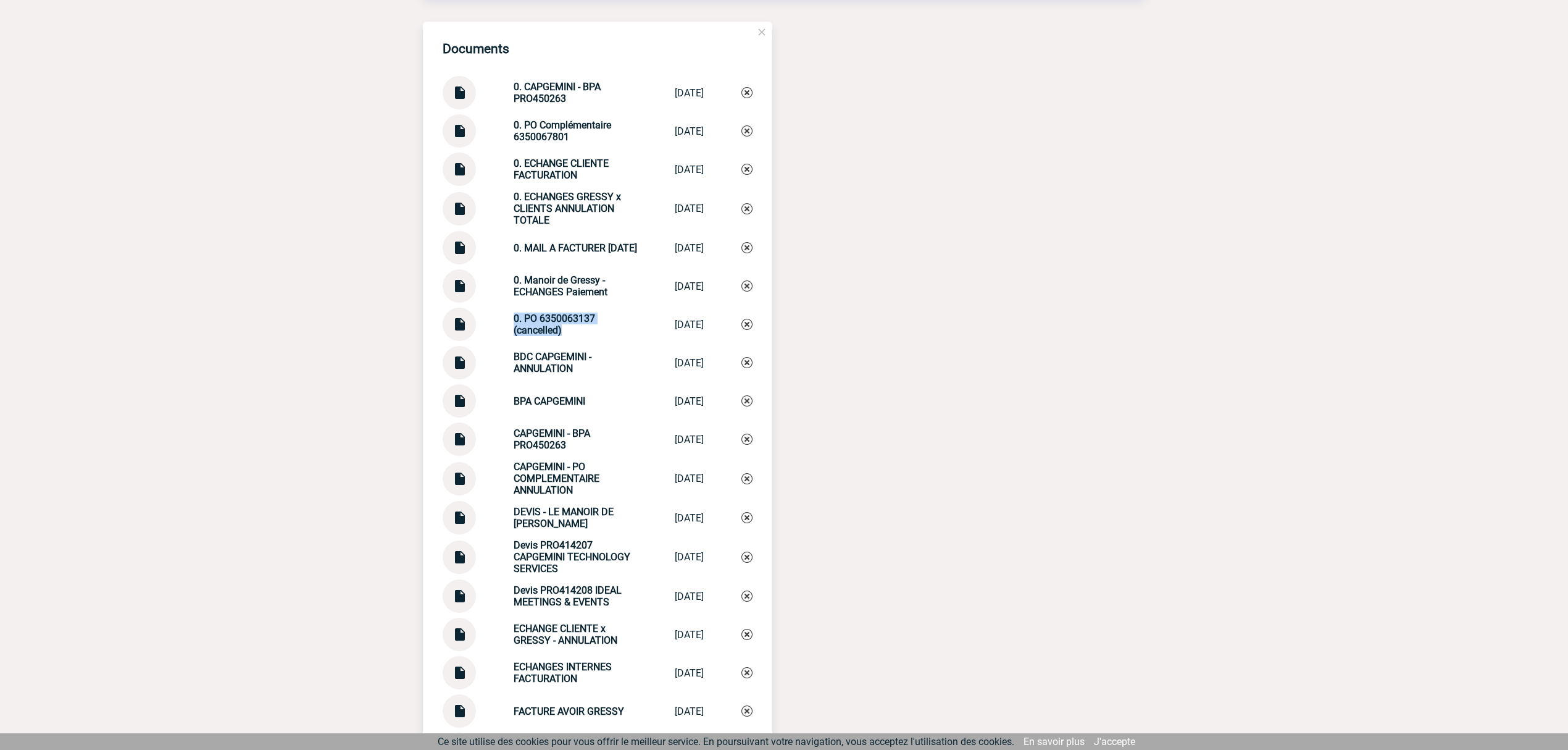
drag, startPoint x: 557, startPoint y: 333, endPoint x: 502, endPoint y: 324, distance: 55.7
click at [502, 324] on div "0. PO 6350063137 (cancelled) 0. PO 635006313... 09/09/2025" at bounding box center [597, 324] width 310 height 33
copy strong "0. PO 6350063137 (cancelled)"
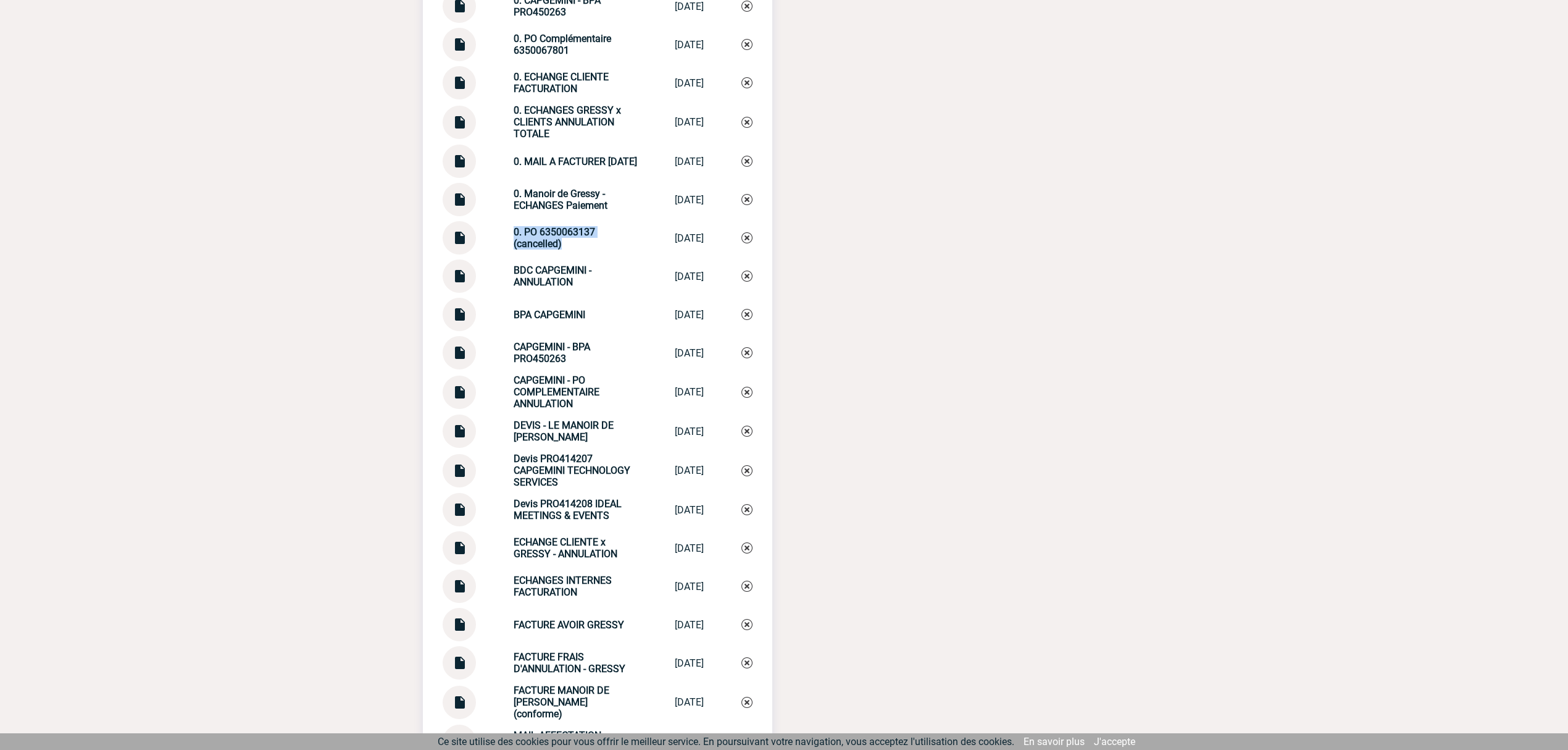
scroll to position [1825, 0]
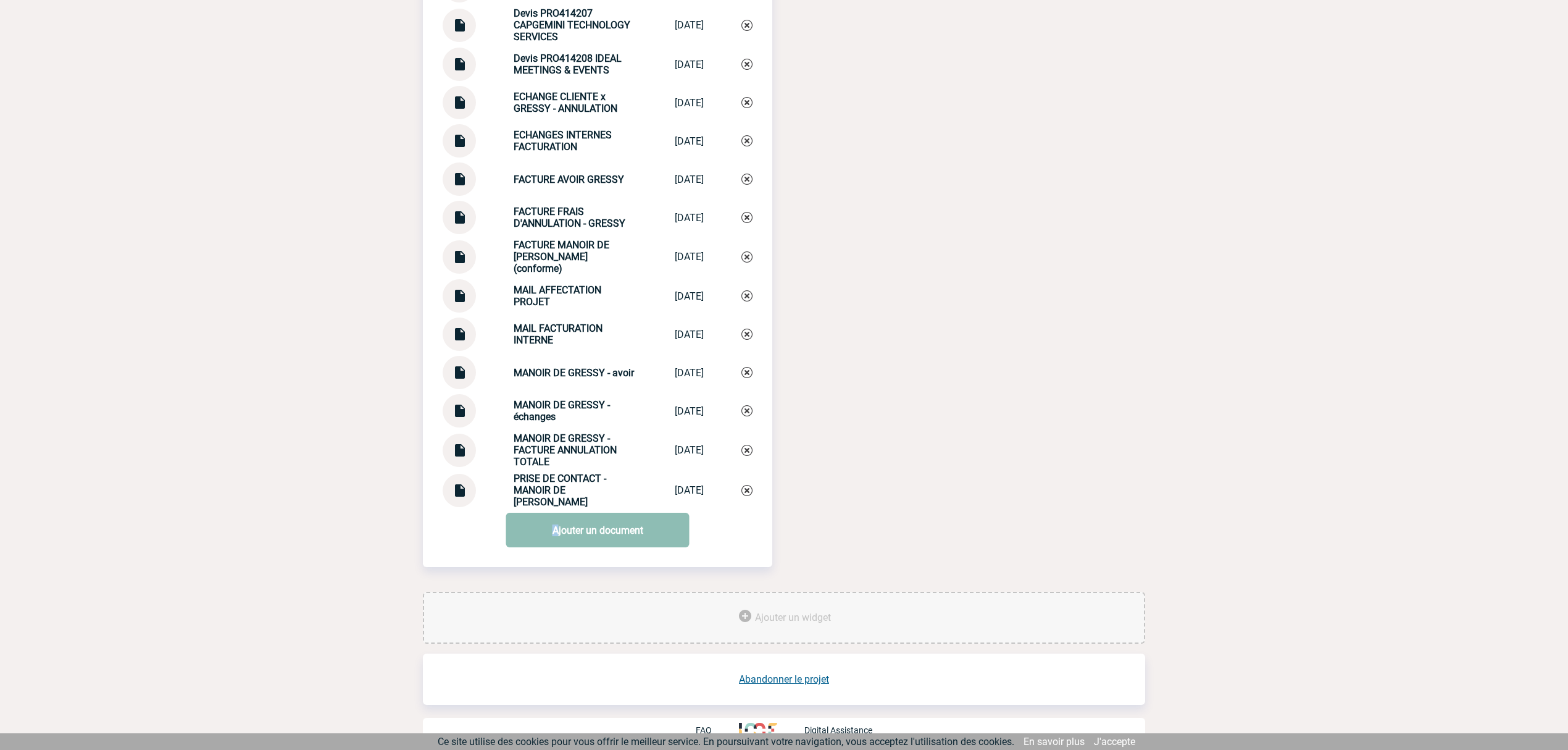
click at [555, 534] on link "Ajouter un document" at bounding box center [598, 530] width 183 height 35
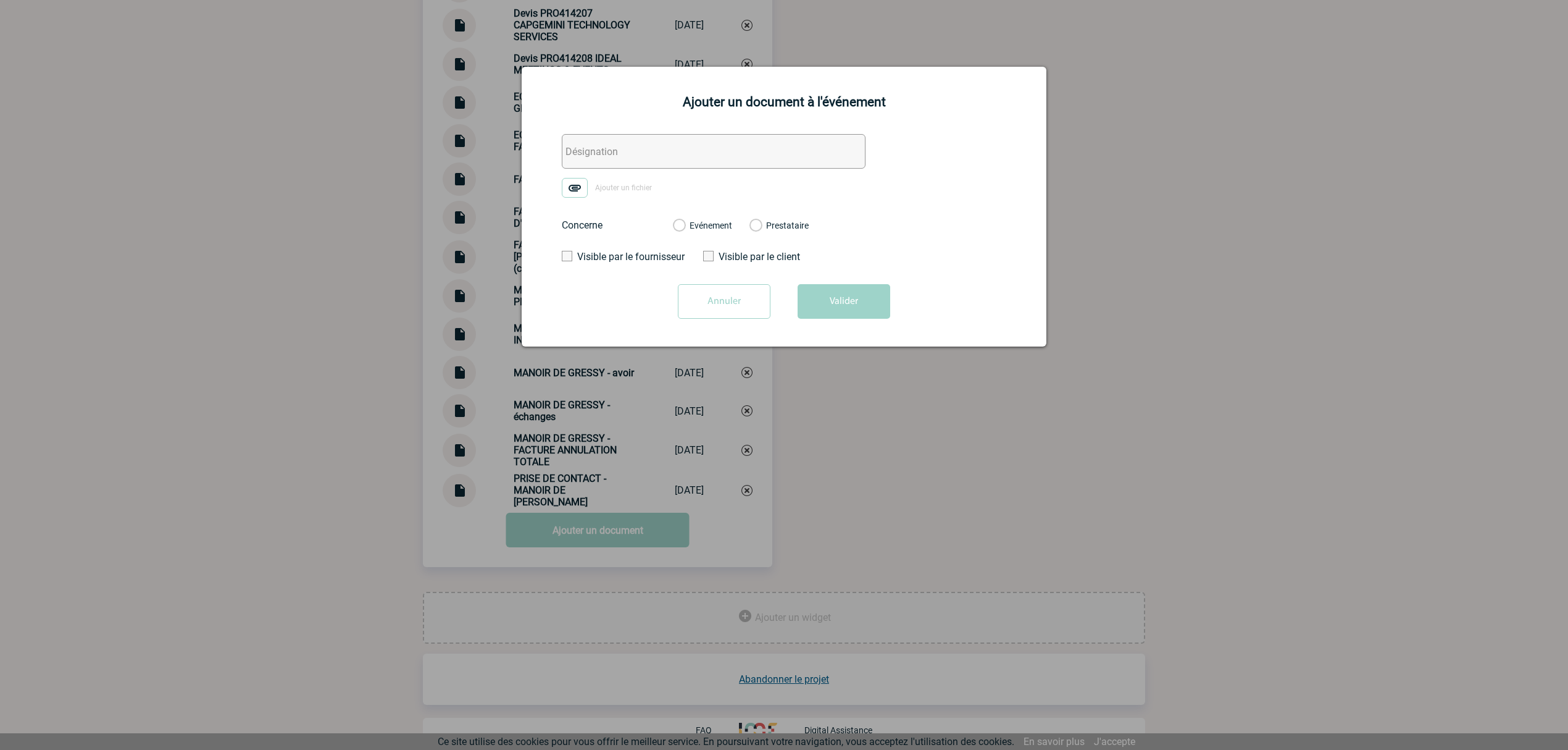
click at [578, 149] on input "text" at bounding box center [713, 152] width 304 height 35
paste input "0. PO 6350063137 (cancelled)"
click at [626, 156] on input "0. PO 6350063137 (cancelled)" at bounding box center [713, 152] width 304 height 35
paste input "50586"
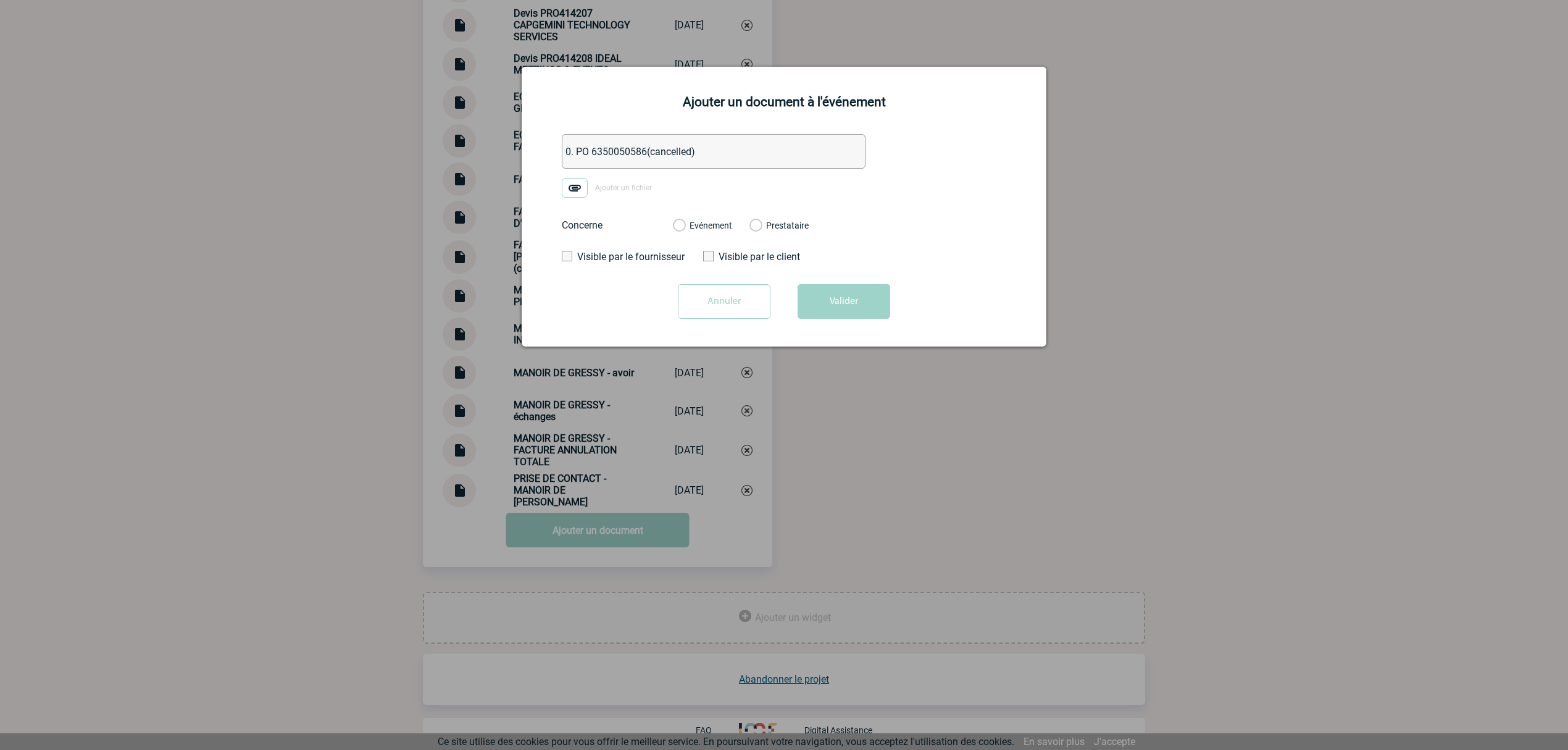
drag, startPoint x: 650, startPoint y: 154, endPoint x: 724, endPoint y: 154, distance: 74.0
click at [724, 154] on input "0. PO 6350050586(cancelled)" at bounding box center [713, 152] width 304 height 35
type input "0. PO 6350050586"
click at [571, 188] on img at bounding box center [574, 187] width 26 height 20
click at [0, 0] on input "Ajouter un fichier" at bounding box center [0, 0] width 0 height 0
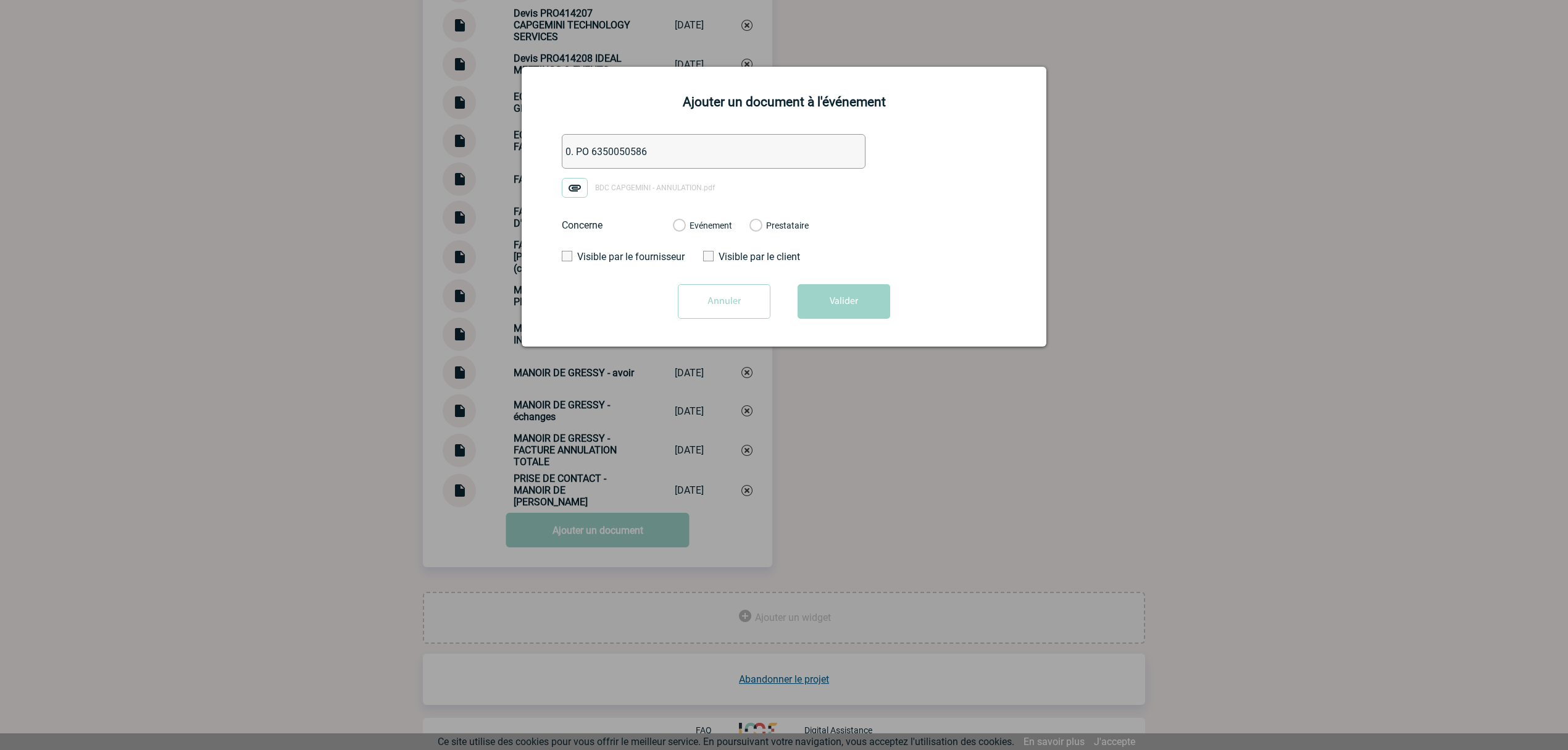
click at [703, 230] on div "Evénement" at bounding box center [702, 225] width 59 height 13
click at [685, 228] on label "Evénement" at bounding box center [679, 226] width 12 height 11
click at [0, 0] on input "Evénement" at bounding box center [0, 0] width 0 height 0
click at [836, 300] on button "Valider" at bounding box center [844, 302] width 92 height 35
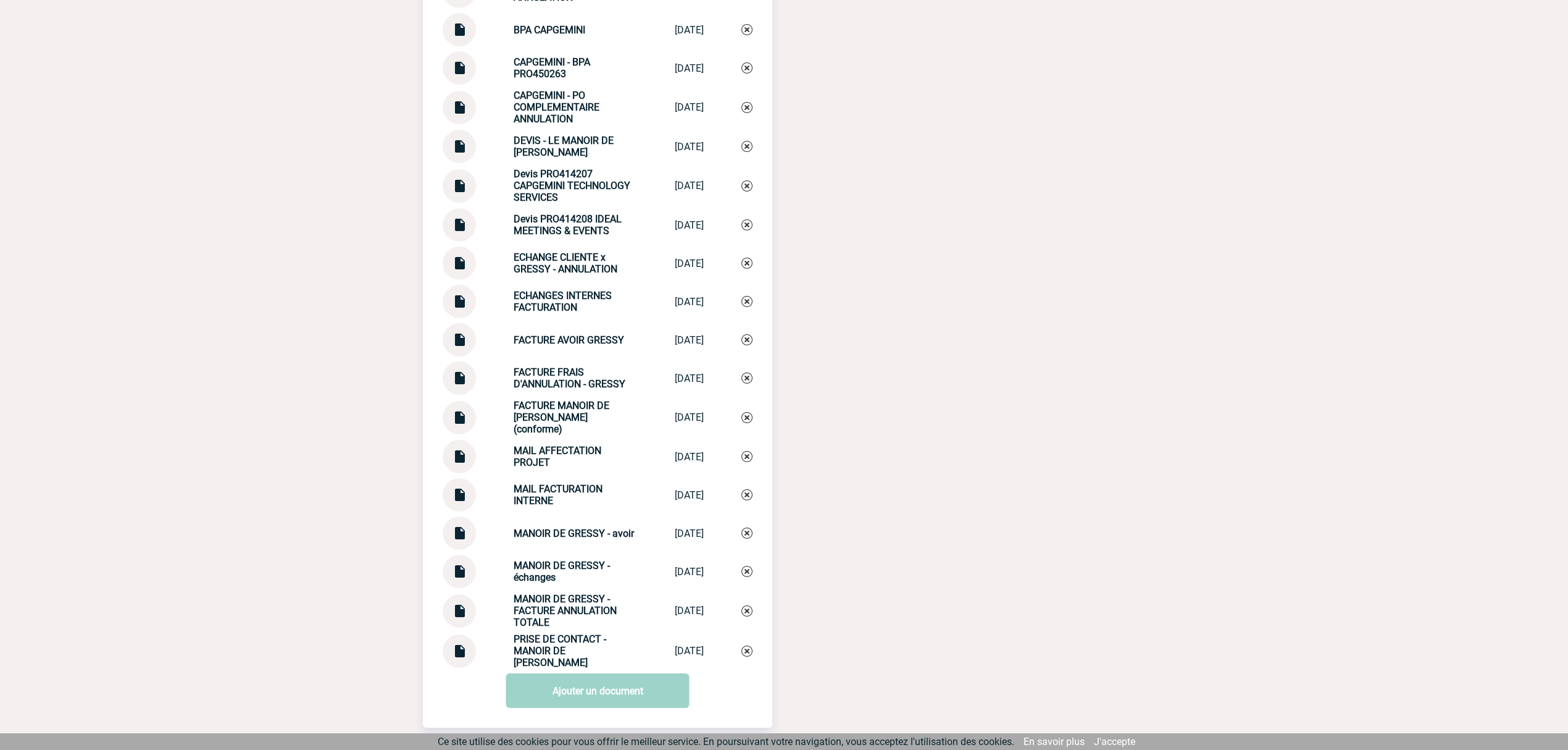
scroll to position [1495, 0]
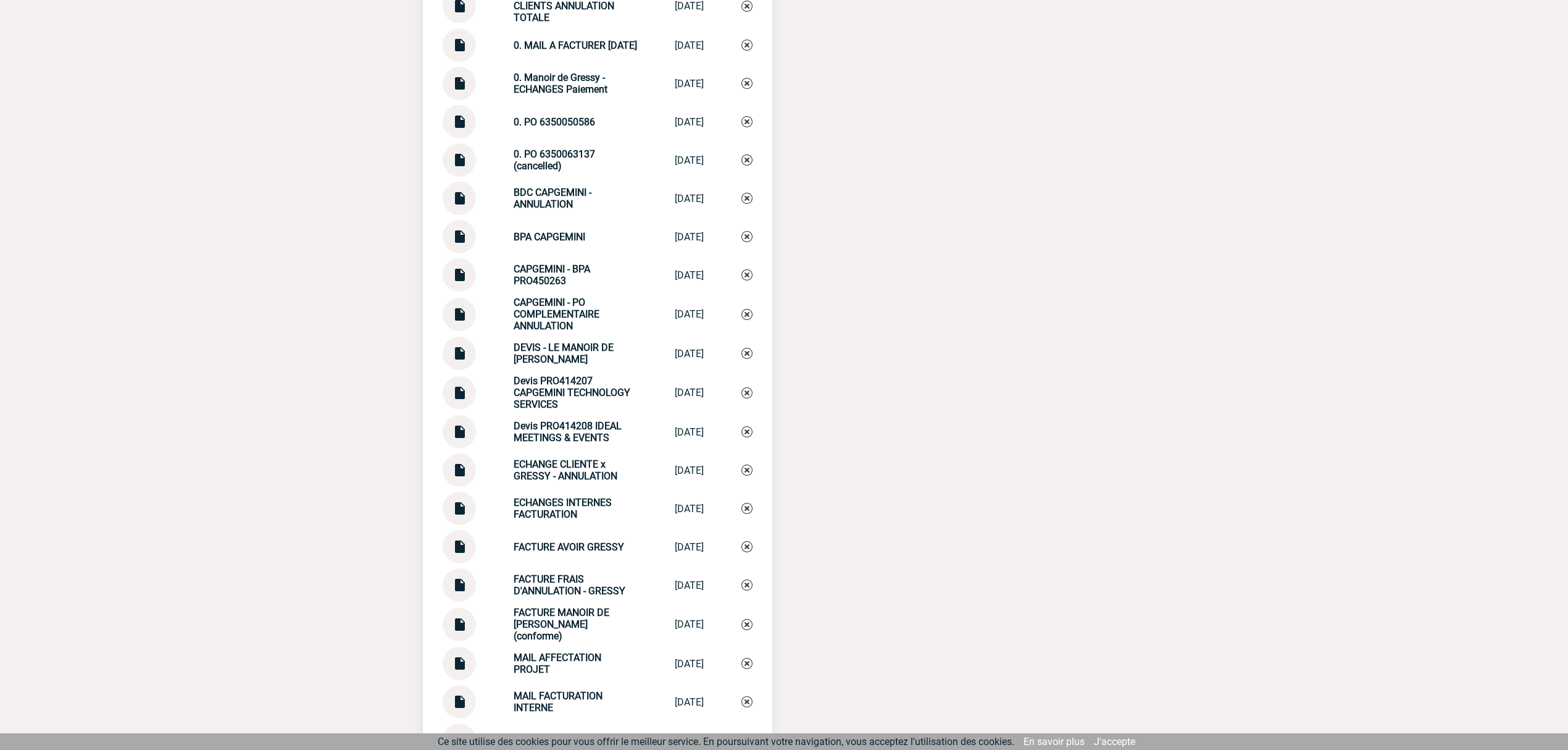
click at [457, 198] on img at bounding box center [459, 194] width 16 height 24
click at [746, 202] on img at bounding box center [747, 198] width 11 height 11
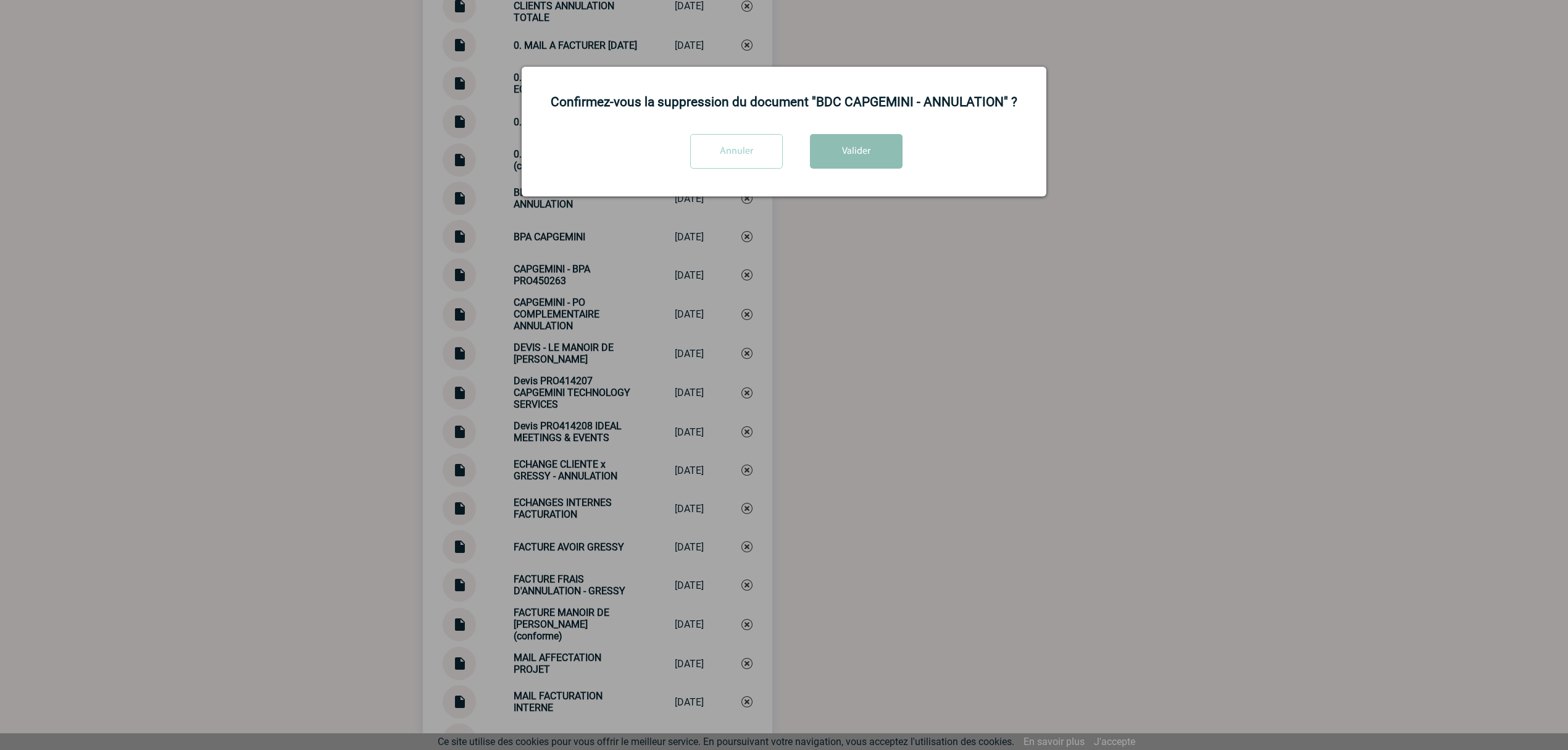
click at [852, 159] on button "Valider" at bounding box center [856, 152] width 92 height 35
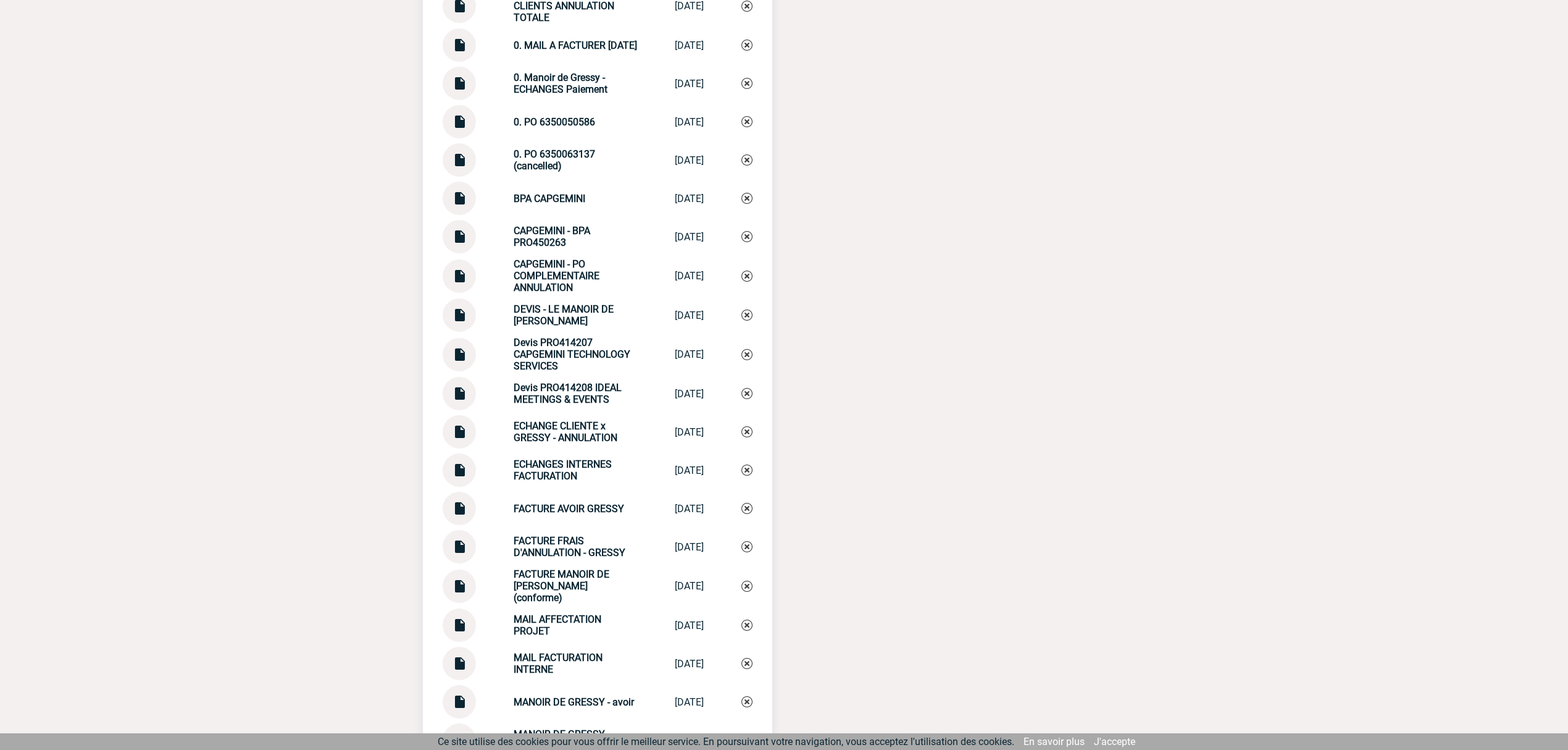
click at [476, 274] on div "CAPGEMINI - PO COMPLEMENTAIRE ANNULATION CAPGEMINI - PO ... 07/04/2025" at bounding box center [597, 276] width 310 height 36
click at [450, 277] on div at bounding box center [459, 276] width 33 height 33
click at [458, 277] on img at bounding box center [459, 271] width 16 height 24
drag, startPoint x: 507, startPoint y: 159, endPoint x: 589, endPoint y: 164, distance: 82.2
click at [589, 164] on div "0. PO 6350063137 (cancelled)" at bounding box center [575, 160] width 123 height 24
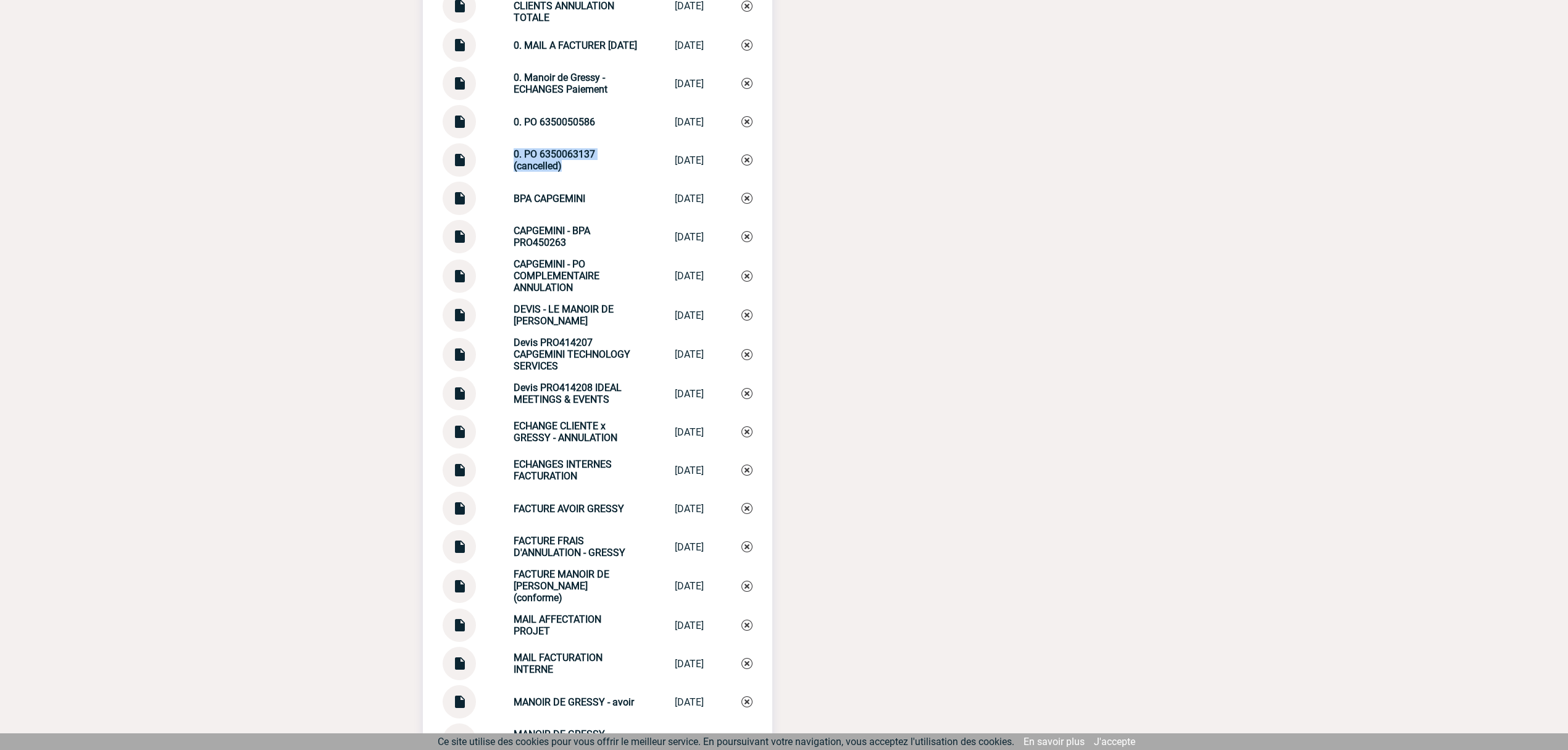
copy strong "0. PO 6350063137 (cancelled)"
click at [746, 275] on img at bounding box center [747, 276] width 11 height 11
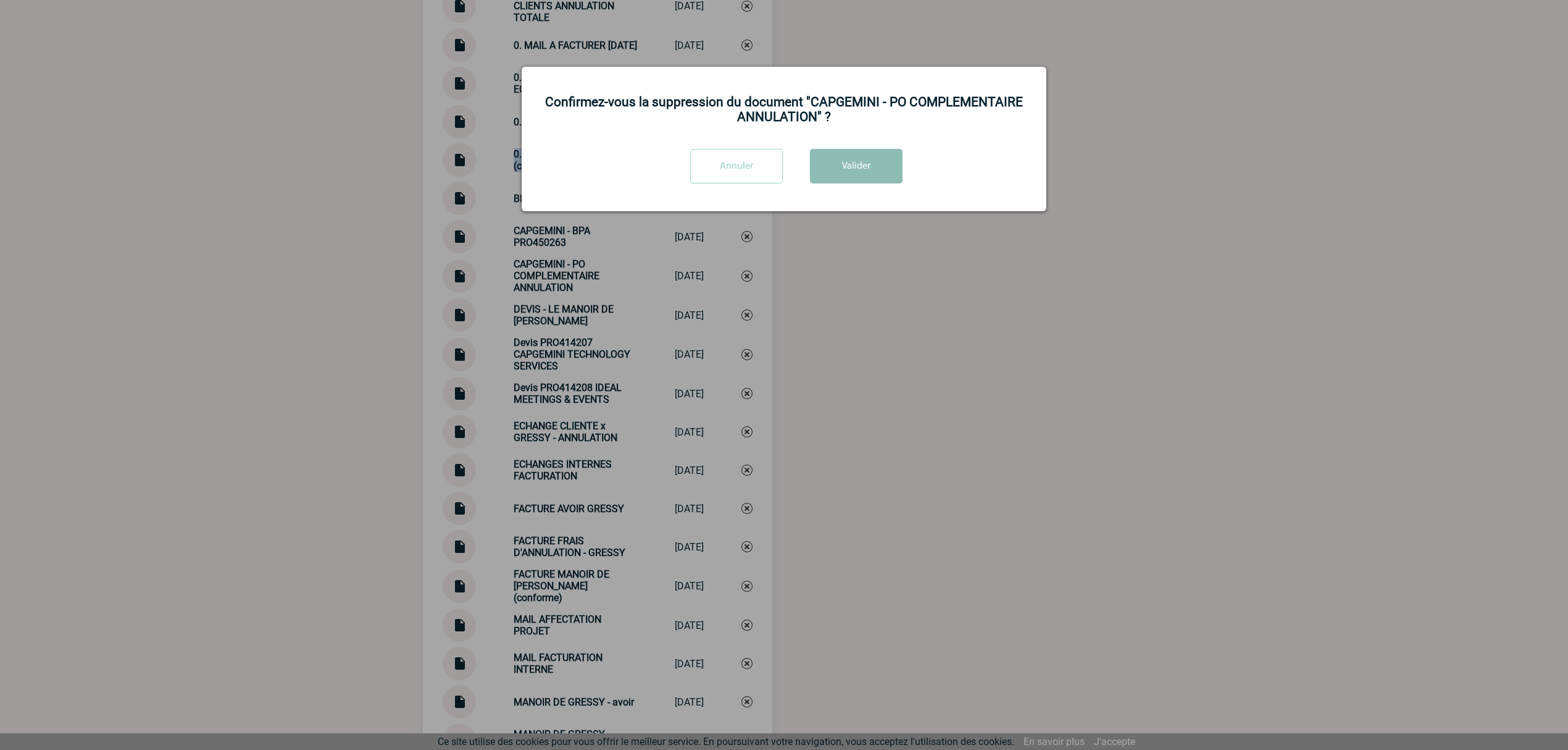
click at [870, 164] on button "Valider" at bounding box center [856, 166] width 92 height 35
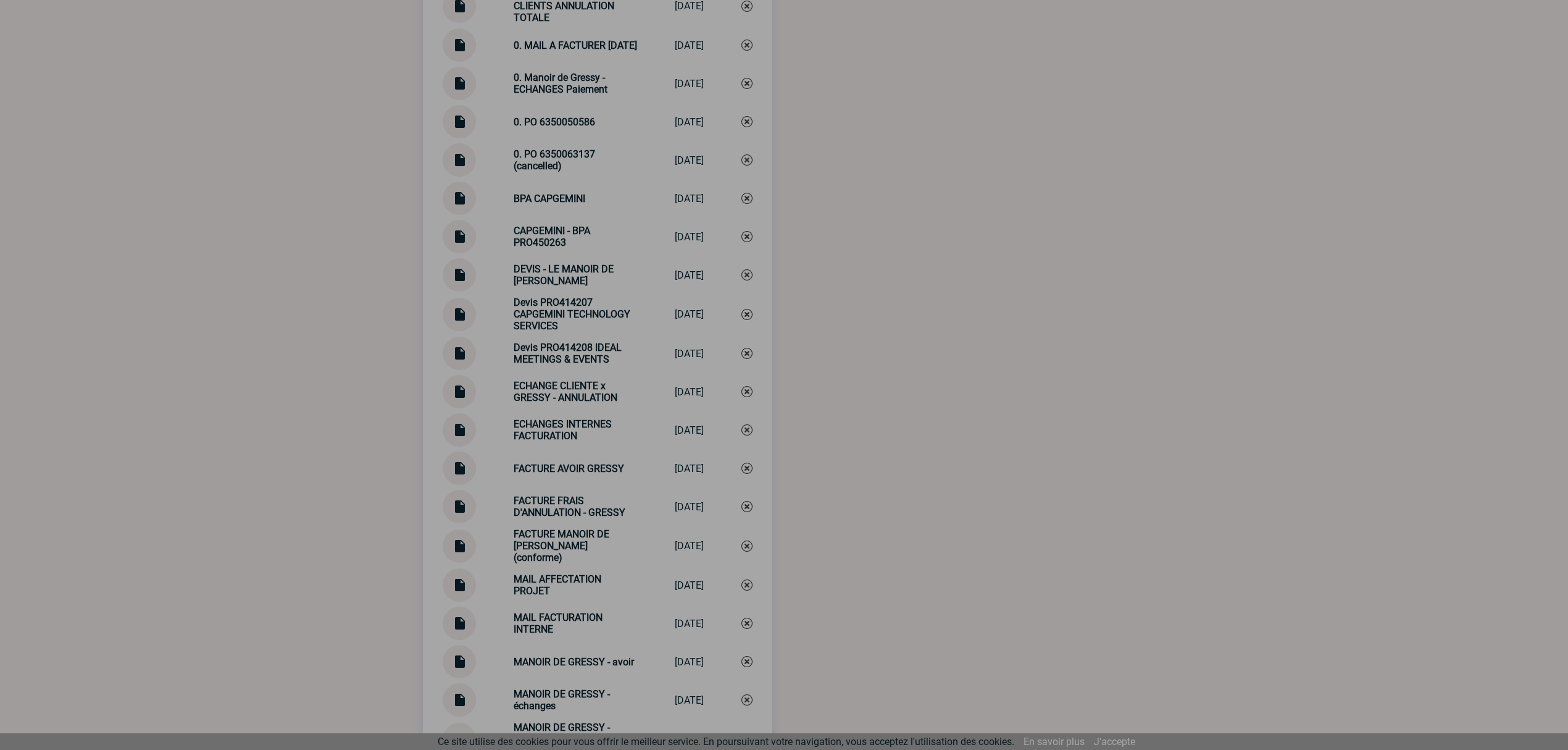
click at [880, 398] on div at bounding box center [784, 375] width 1568 height 750
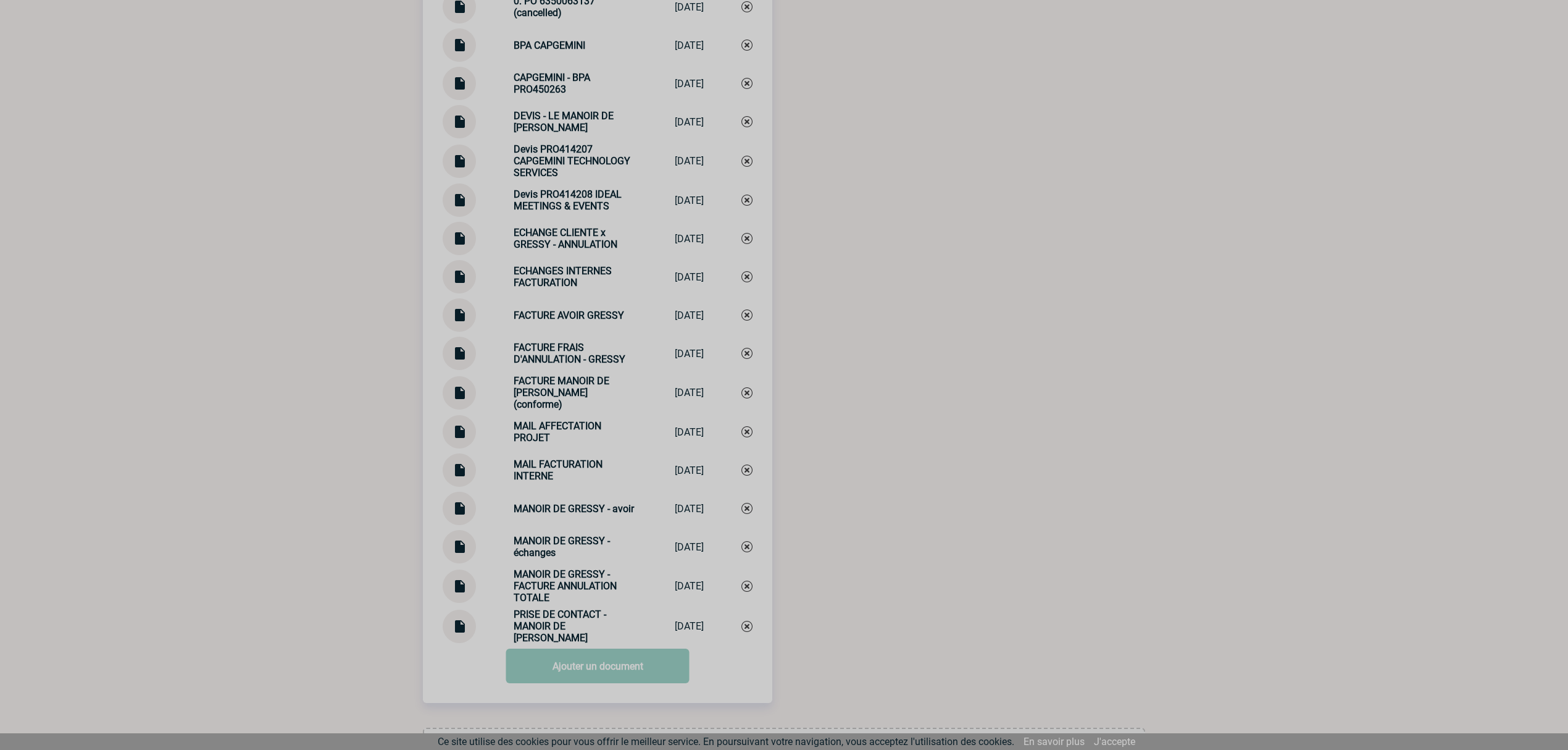
scroll to position [1785, 0]
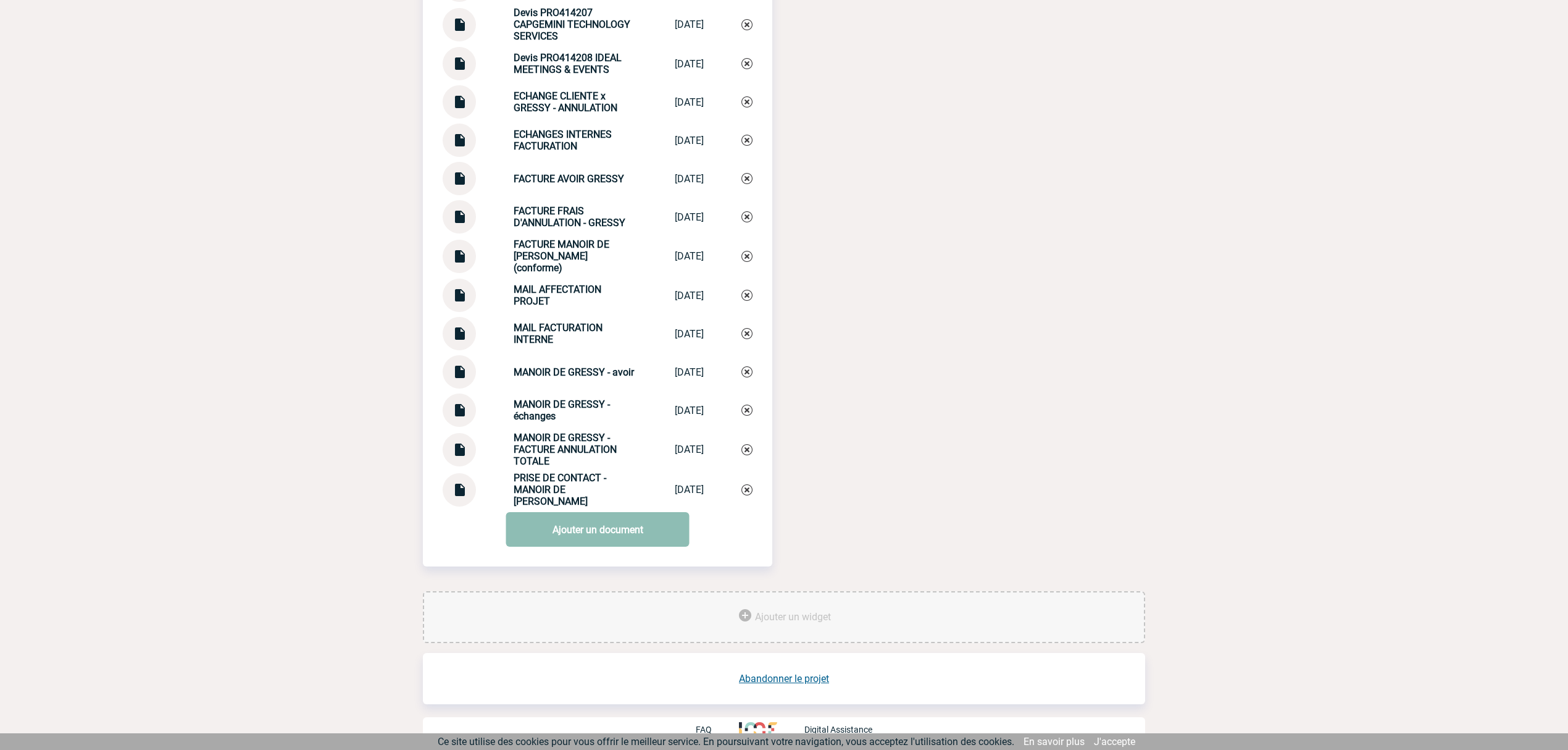
click at [626, 537] on link "Ajouter un document" at bounding box center [598, 530] width 183 height 35
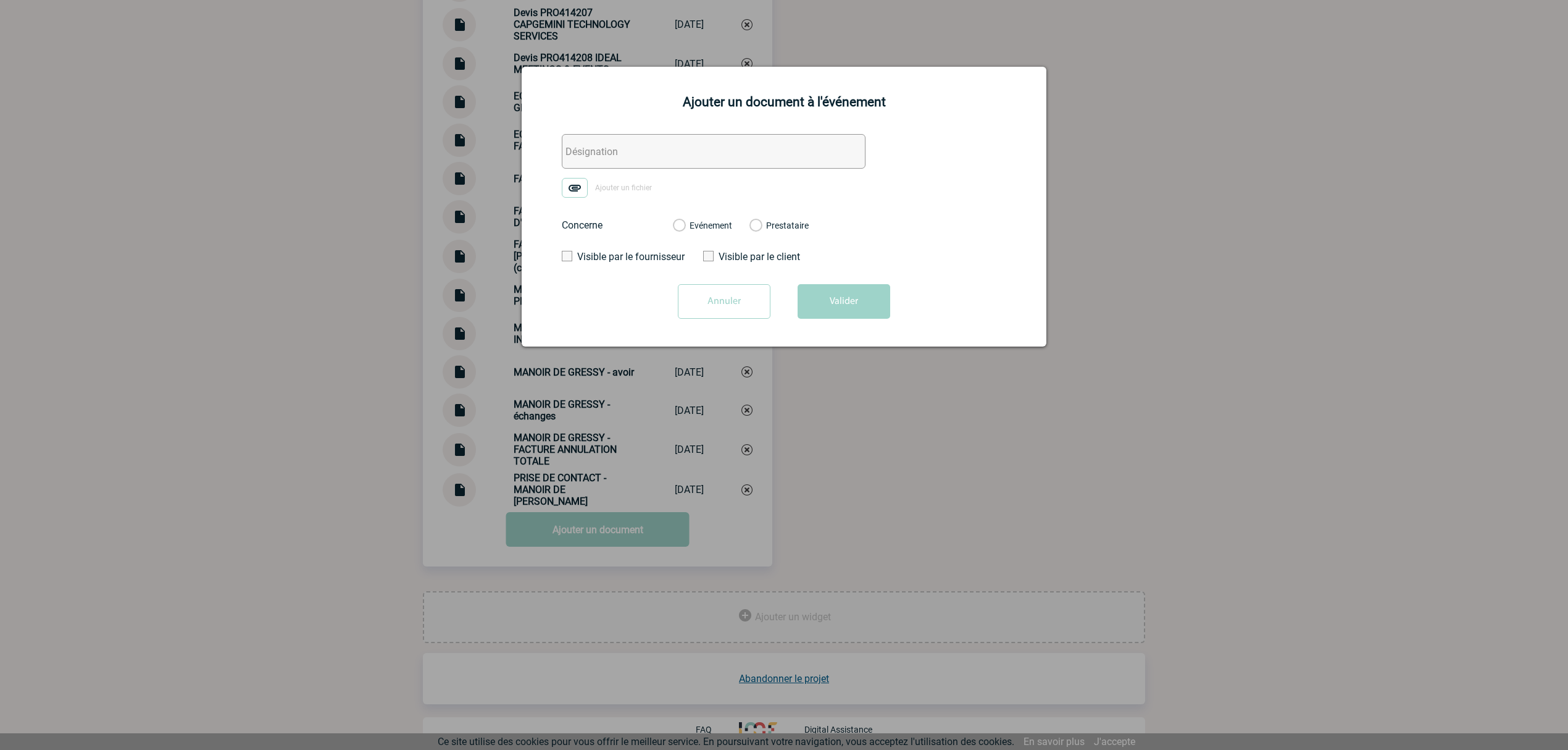
click at [630, 152] on input "text" at bounding box center [713, 152] width 304 height 35
paste input "0. PO 6350063137 (cancelled)"
drag, startPoint x: 647, startPoint y: 152, endPoint x: 611, endPoint y: 186, distance: 49.5
click at [734, 154] on input "0. PO 6350063137 (cancelled)" at bounding box center [713, 152] width 304 height 35
type input "0. PO 6350063137"
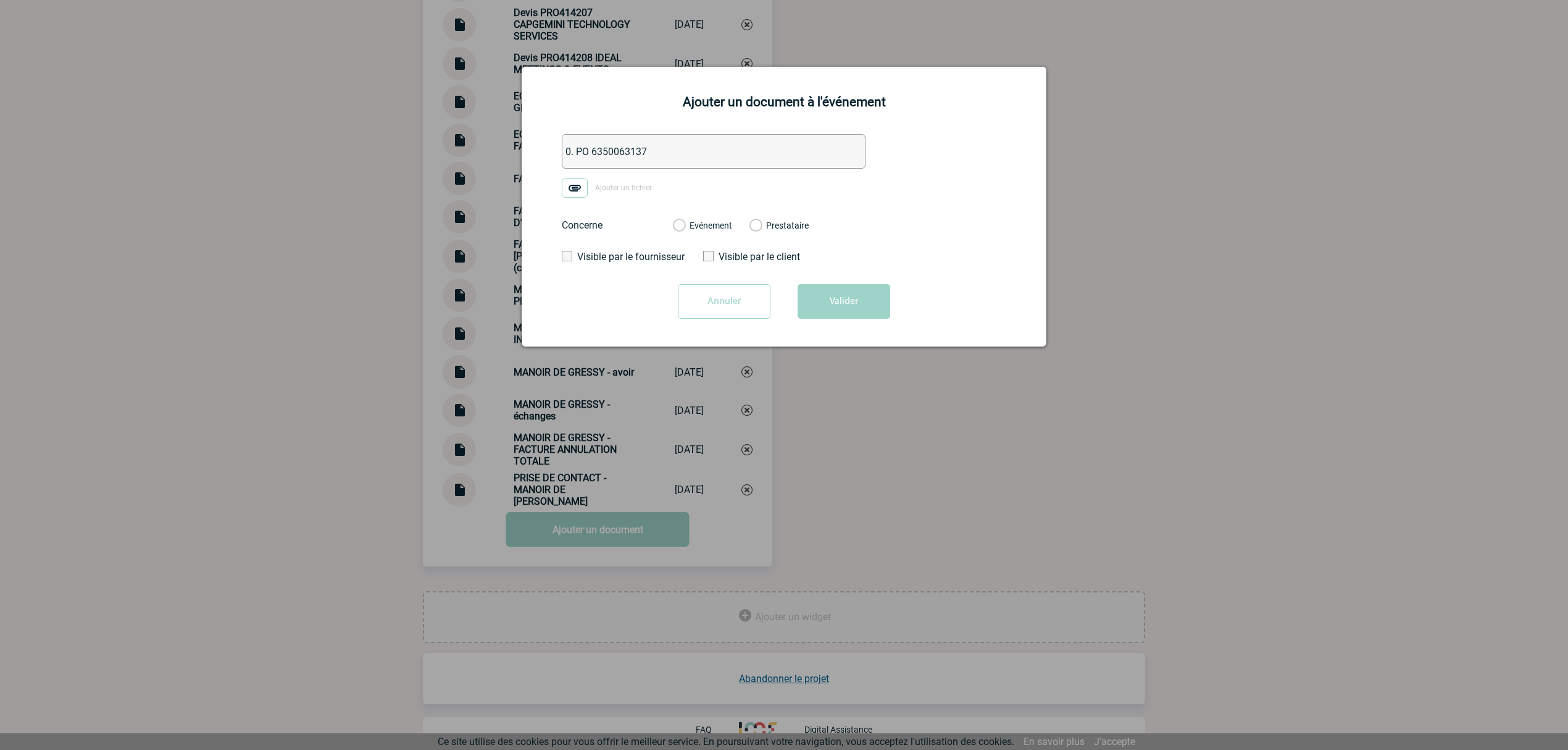
click at [577, 180] on img at bounding box center [574, 187] width 26 height 20
click at [0, 0] on input "Ajouter un fichier" at bounding box center [0, 0] width 0 height 0
click at [685, 225] on label "Evénement" at bounding box center [679, 226] width 12 height 11
click at [0, 0] on input "Evénement" at bounding box center [0, 0] width 0 height 0
click at [821, 299] on button "Valider" at bounding box center [844, 302] width 92 height 35
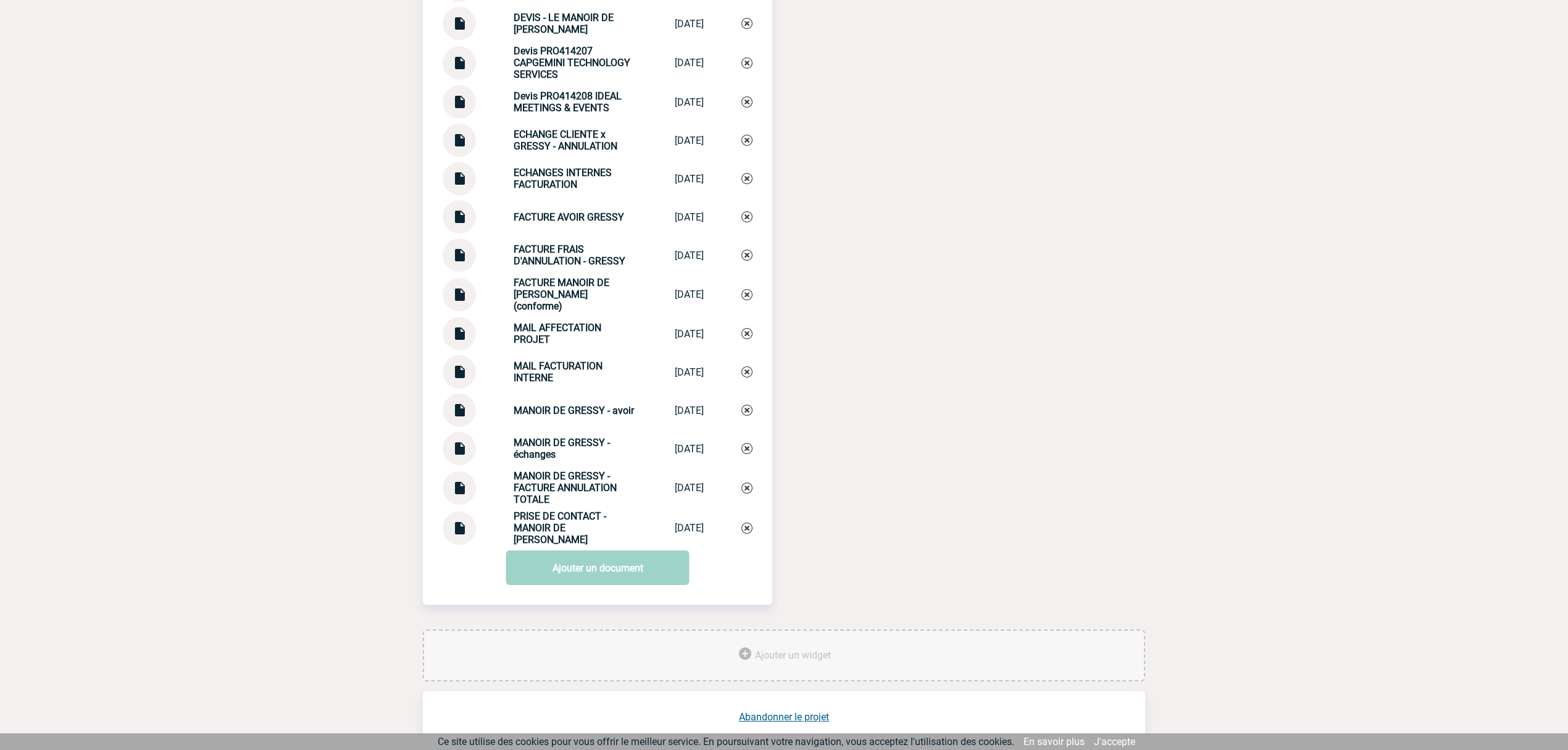
click at [836, 233] on div "Documents 0. CAPGEMINI - BPA PRO450263 0. CAPGEMINI -... 05/09/2025 0. PO Compl…" at bounding box center [784, 79] width 723 height 1100
click at [843, 223] on div "Documents 0. CAPGEMINI - BPA PRO450263 0. CAPGEMINI -... 05/09/2025 0. PO Compl…" at bounding box center [784, 79] width 723 height 1100
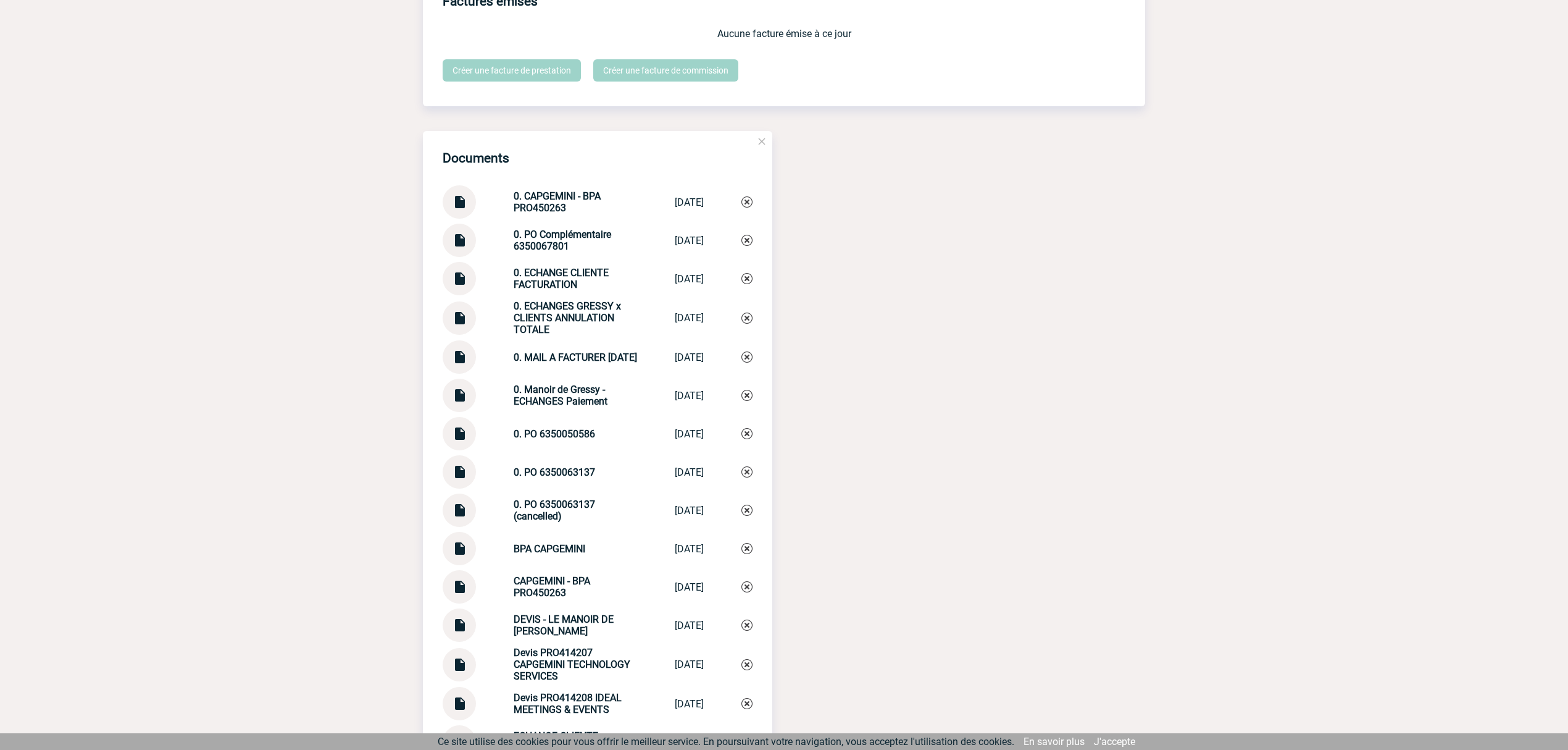
scroll to position [1209, 0]
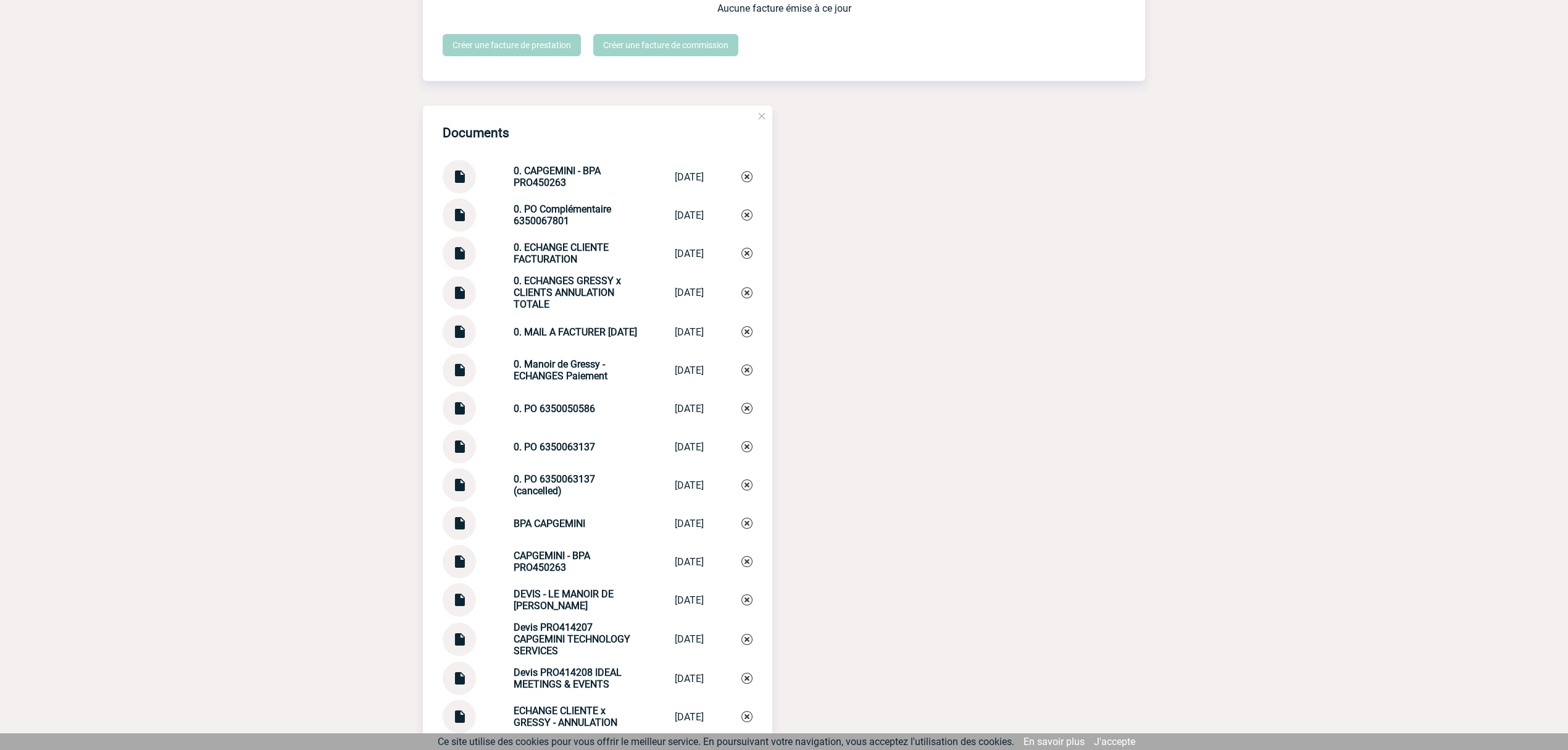
click at [908, 377] on div "Documents 0. CAPGEMINI - BPA PRO450263 0. CAPGEMINI -... 05/09/2025 0. PO Compl…" at bounding box center [784, 656] width 723 height 1100
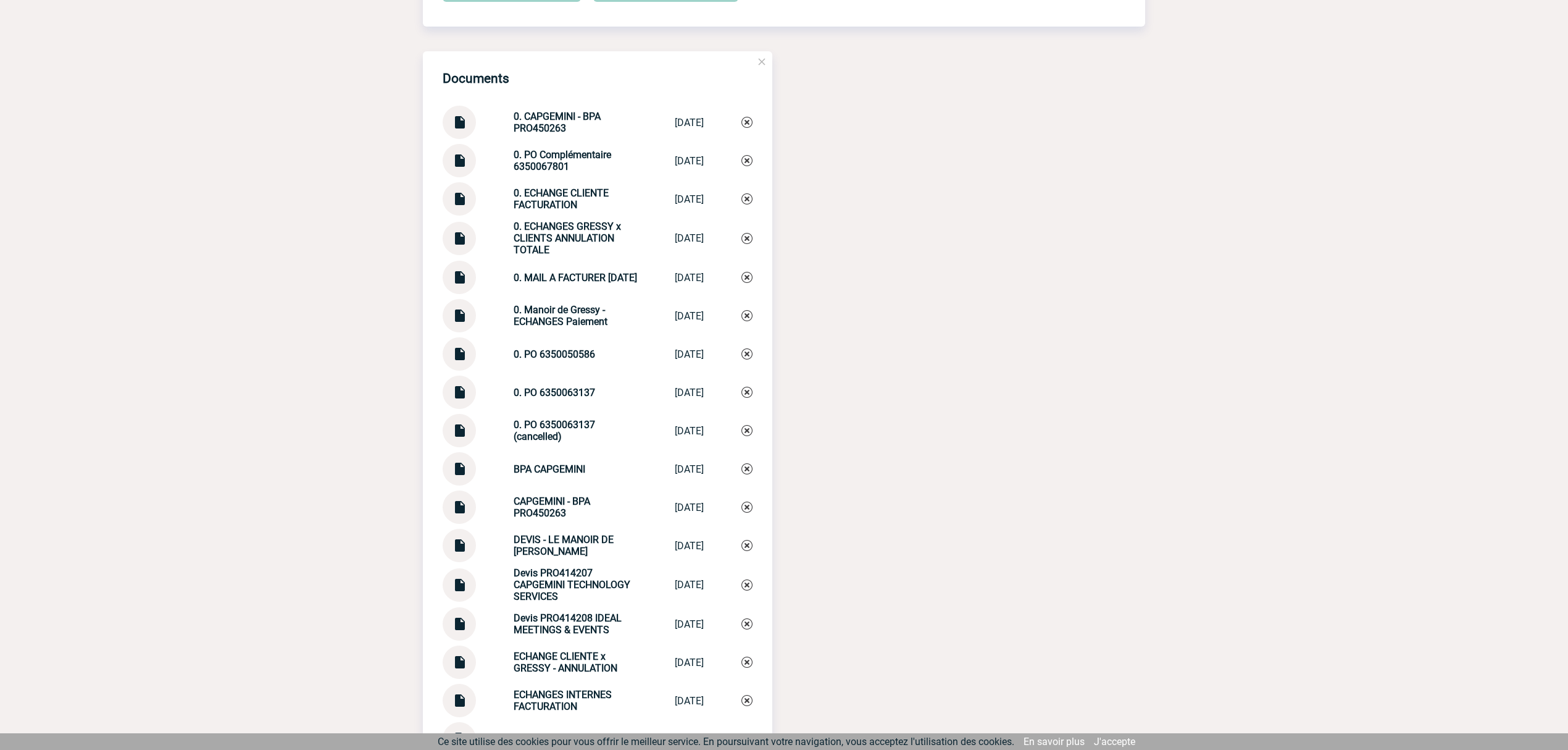
scroll to position [1291, 0]
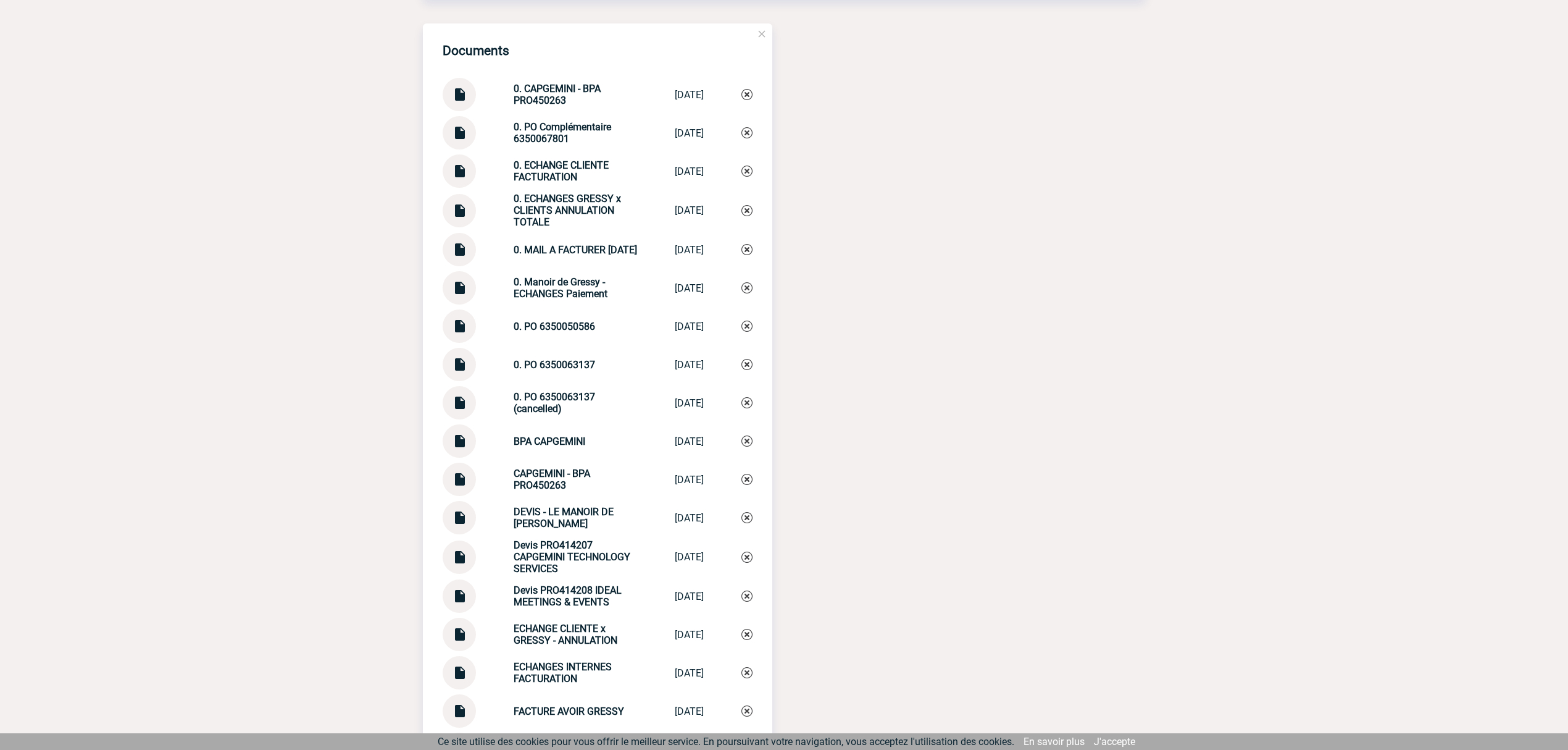
click at [465, 330] on img at bounding box center [459, 322] width 16 height 24
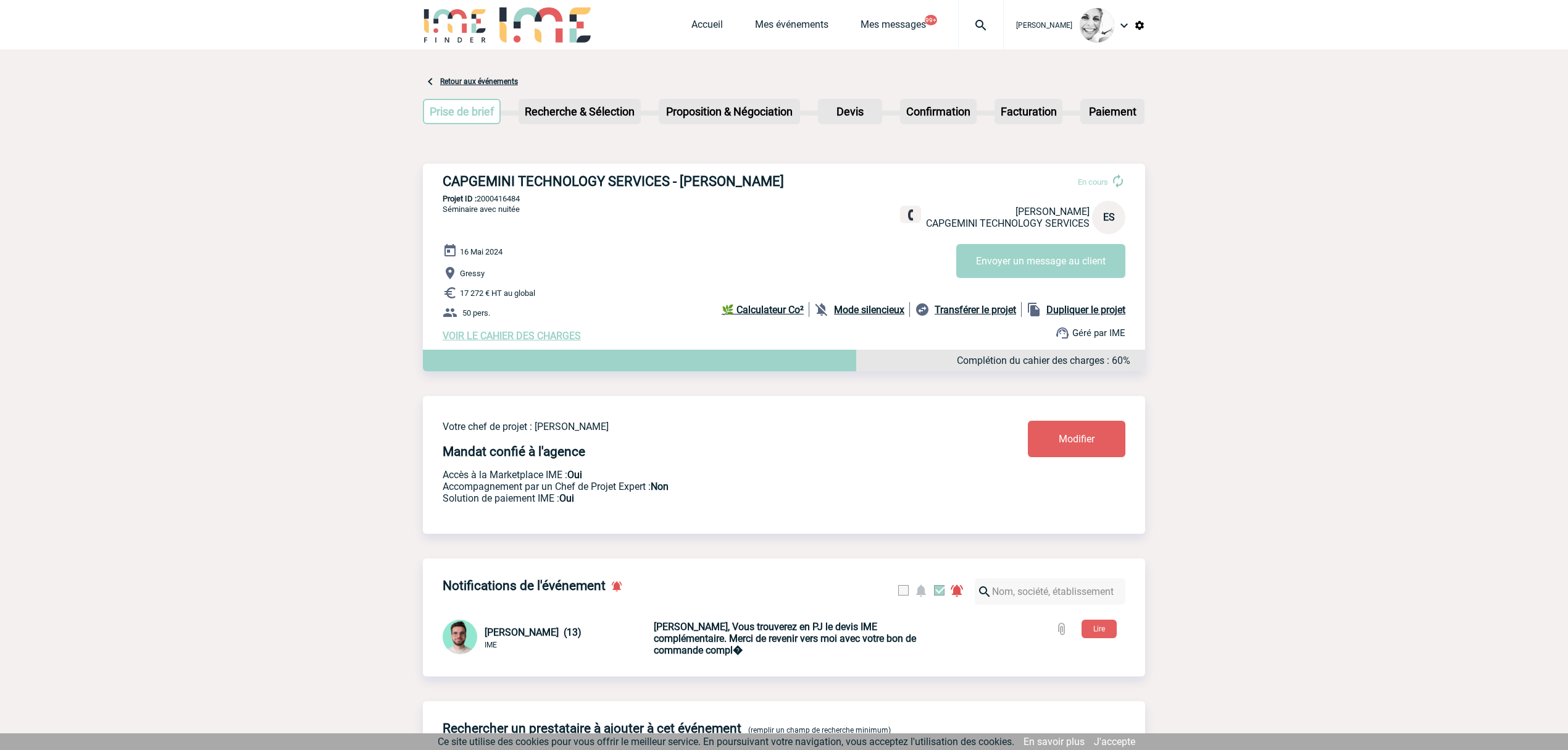
click at [972, 13] on div at bounding box center [981, 24] width 46 height 50
type input "2000423552"
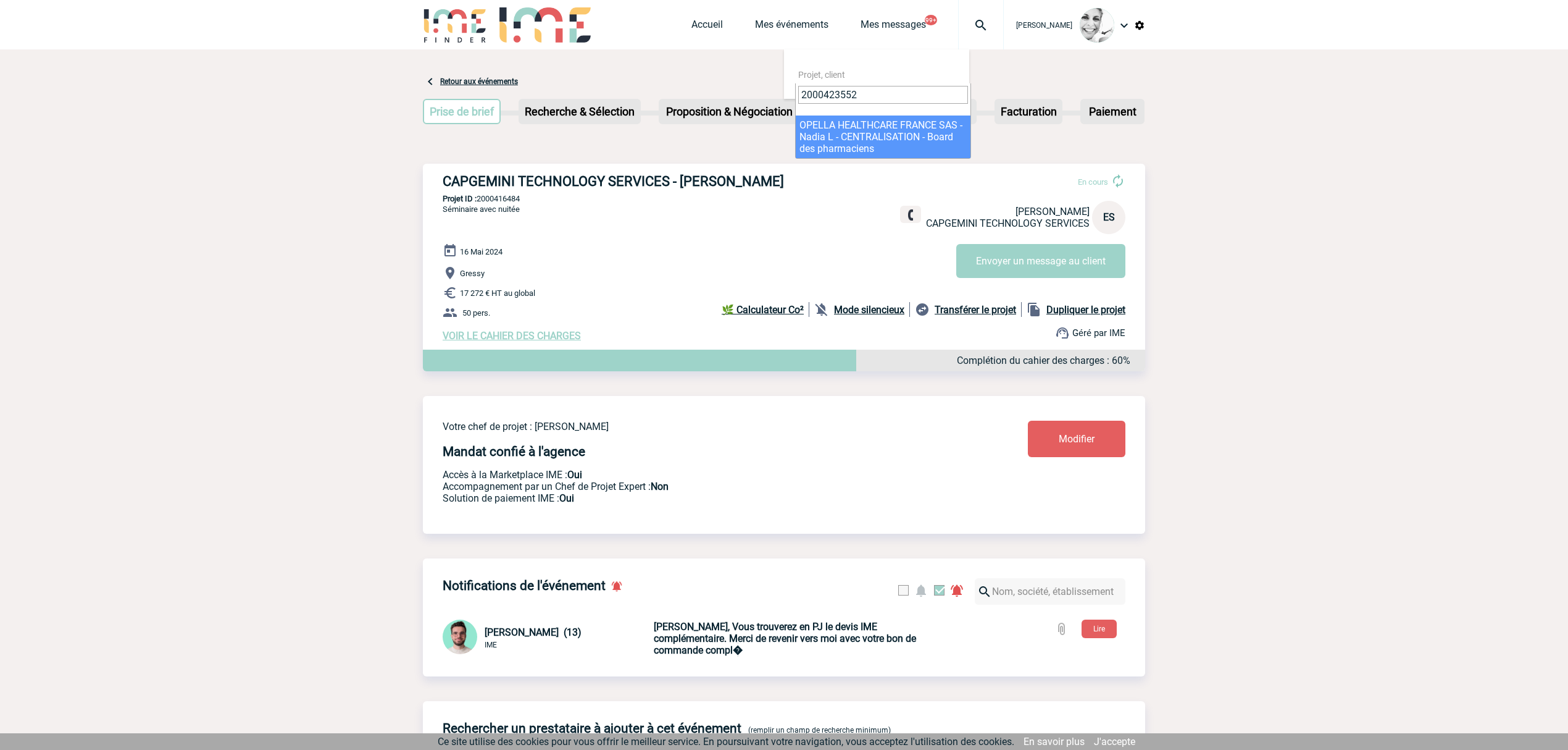
click at [885, 111] on span "2000423552" at bounding box center [883, 100] width 175 height 32
select select "23053"
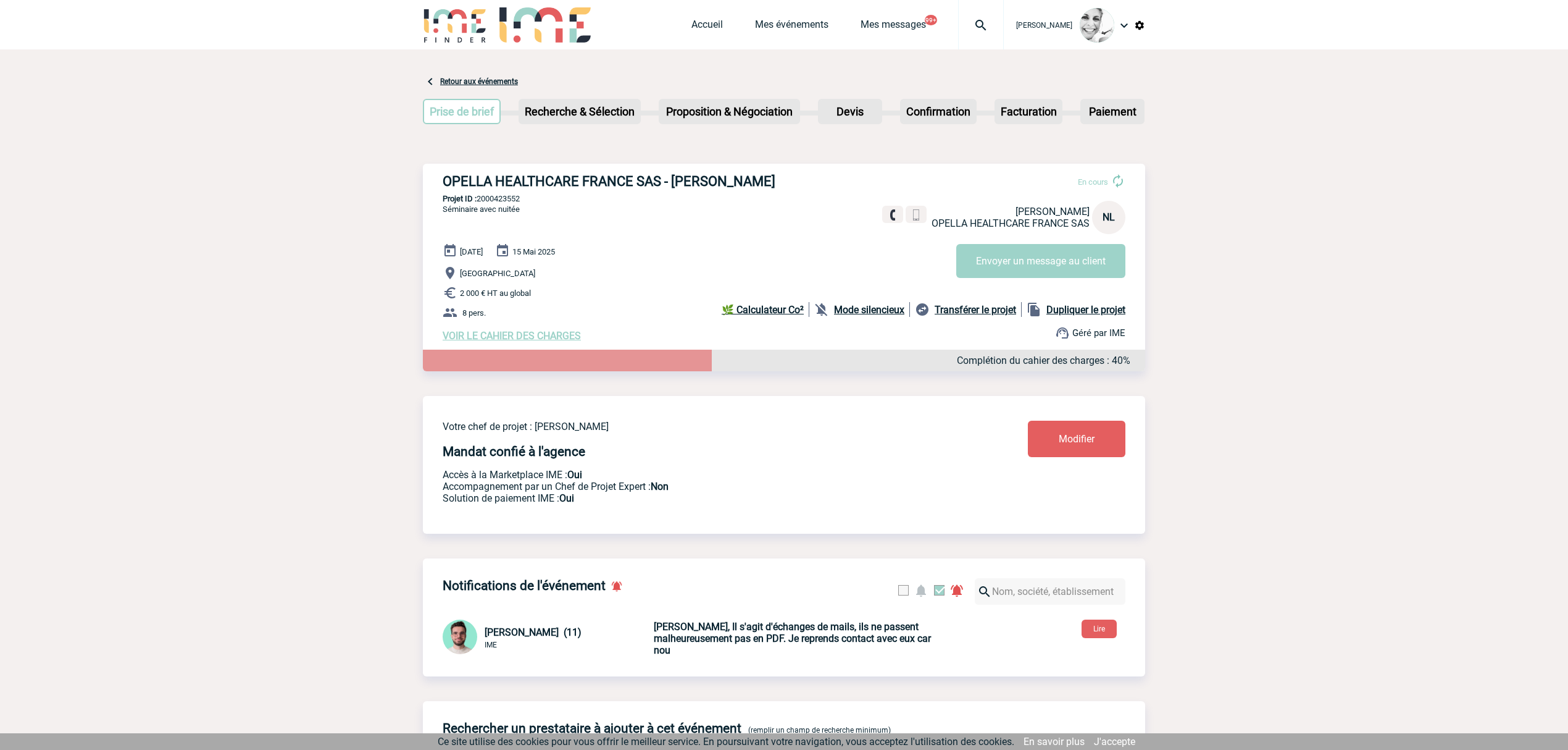
click at [1040, 266] on button "Envoyer un message au client" at bounding box center [1041, 261] width 169 height 34
